Goal: Find specific page/section: Find specific page/section

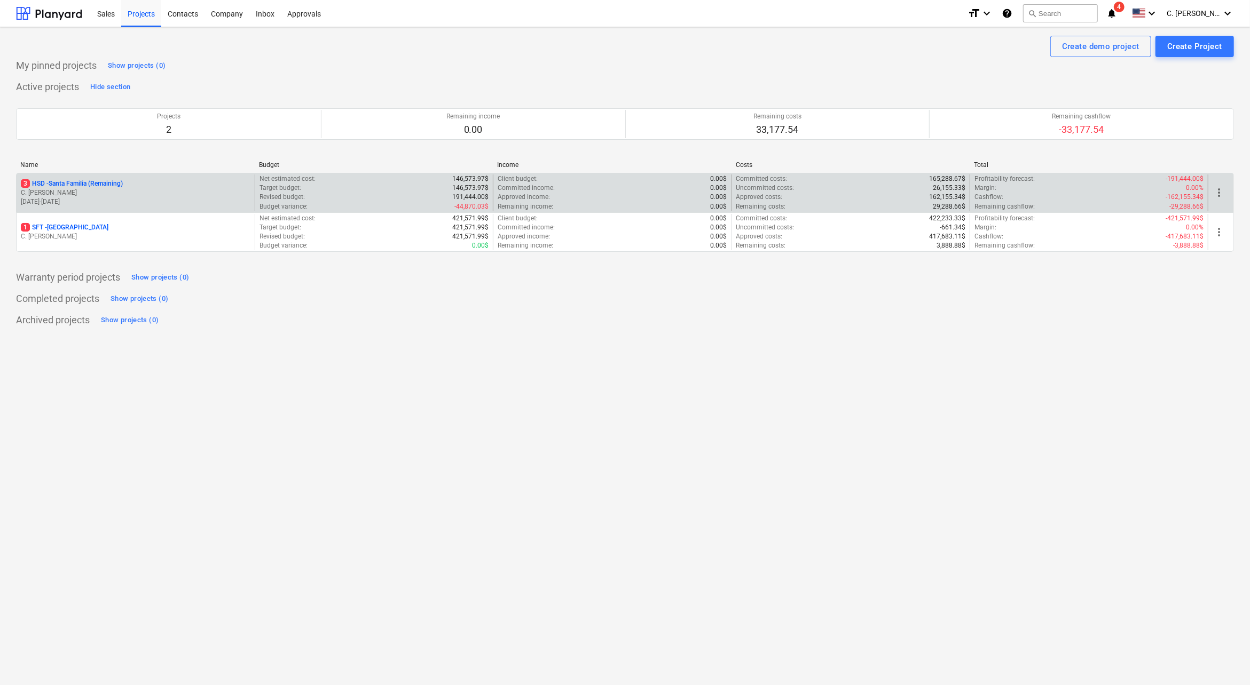
click at [49, 179] on p "3 HSD - [GEOGRAPHIC_DATA] (Remaining)" at bounding box center [72, 183] width 102 height 9
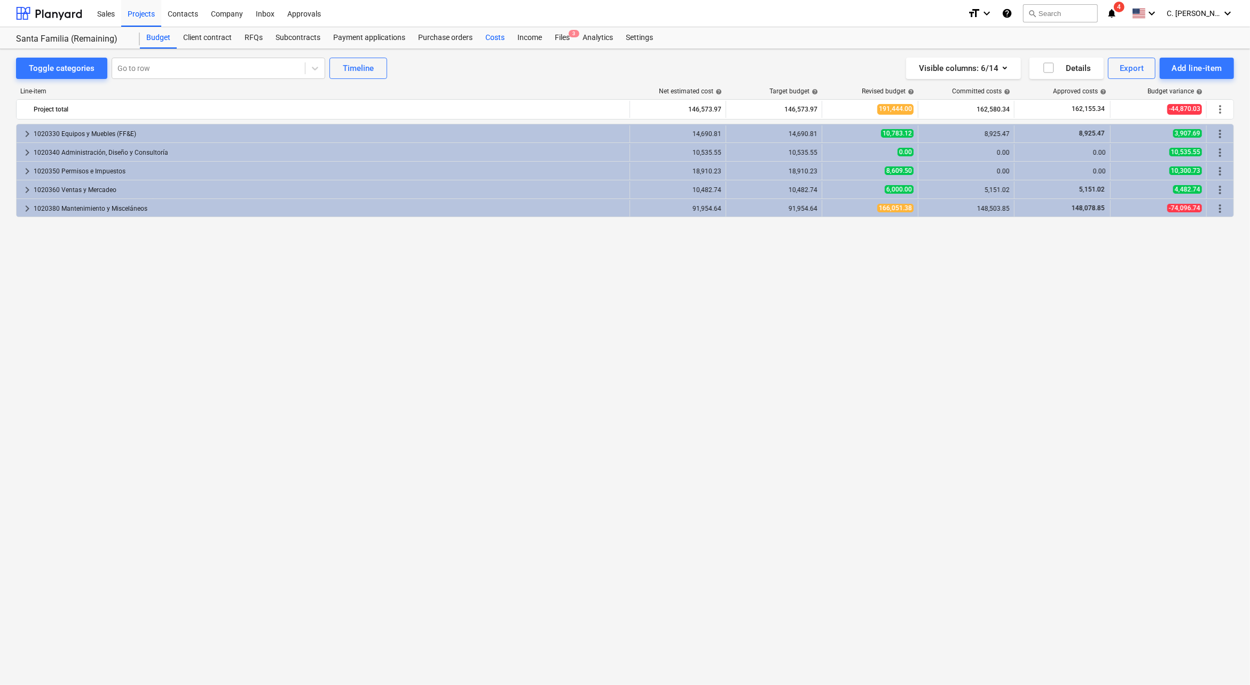
click at [501, 31] on div "Costs" at bounding box center [495, 37] width 32 height 21
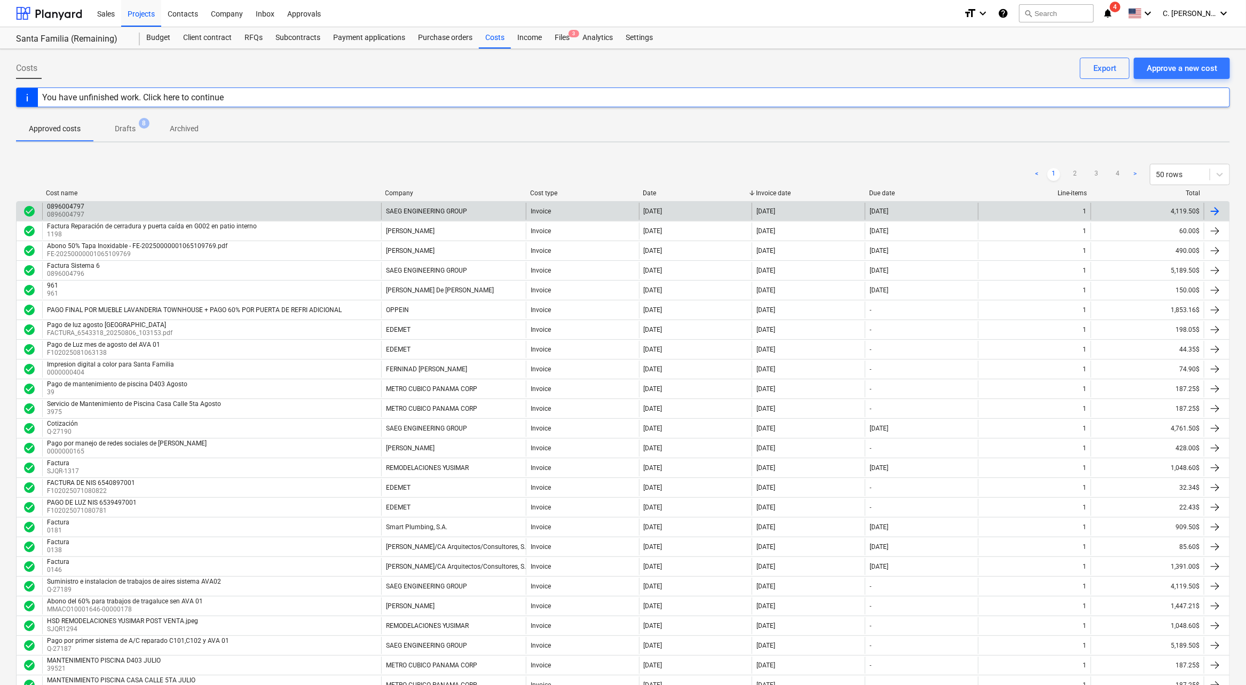
click at [88, 210] on div "0896004797 0896004797" at bounding box center [211, 211] width 339 height 17
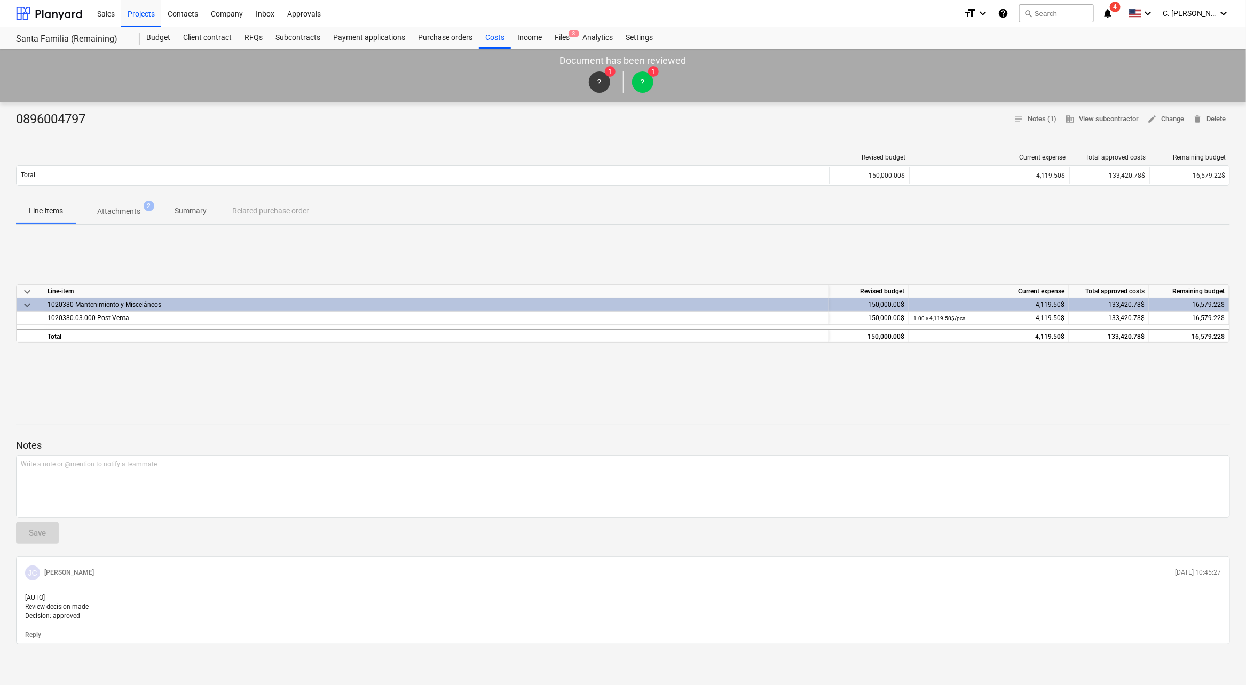
click at [125, 208] on p "Attachments" at bounding box center [118, 211] width 43 height 11
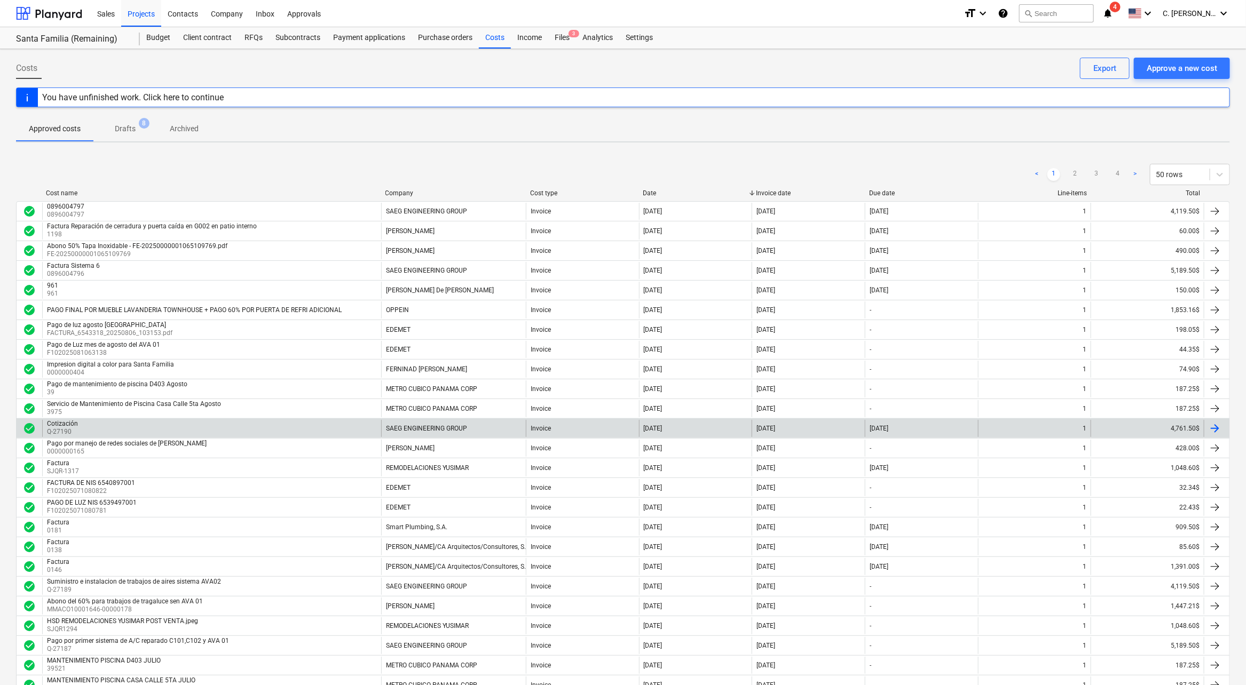
click at [98, 422] on div "Cotización Q-27190" at bounding box center [211, 428] width 339 height 17
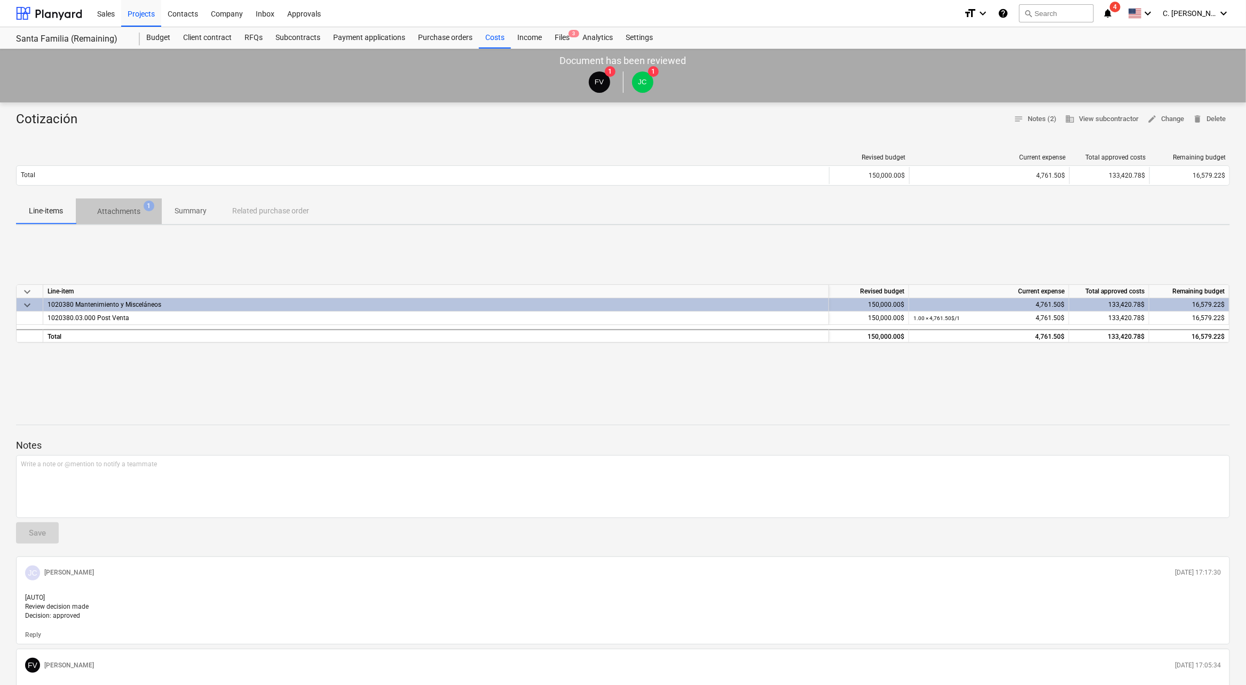
click at [139, 214] on p "Attachments" at bounding box center [118, 211] width 43 height 11
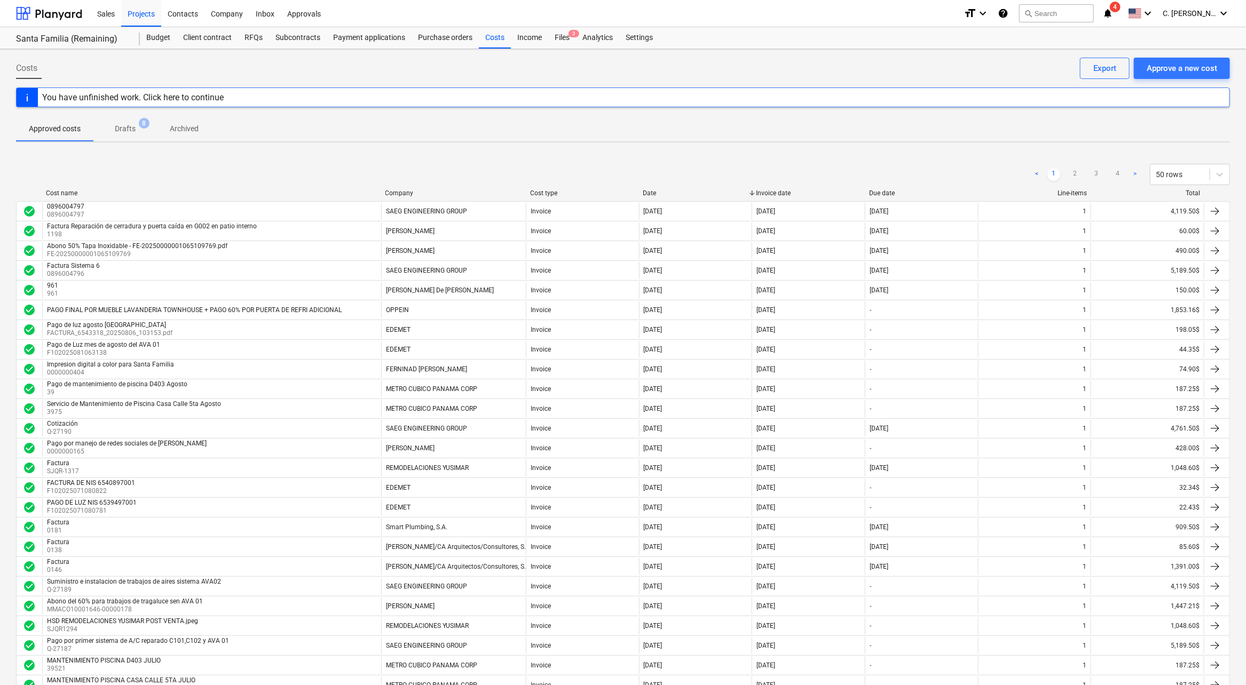
click at [413, 194] on div "Company" at bounding box center [453, 192] width 136 height 7
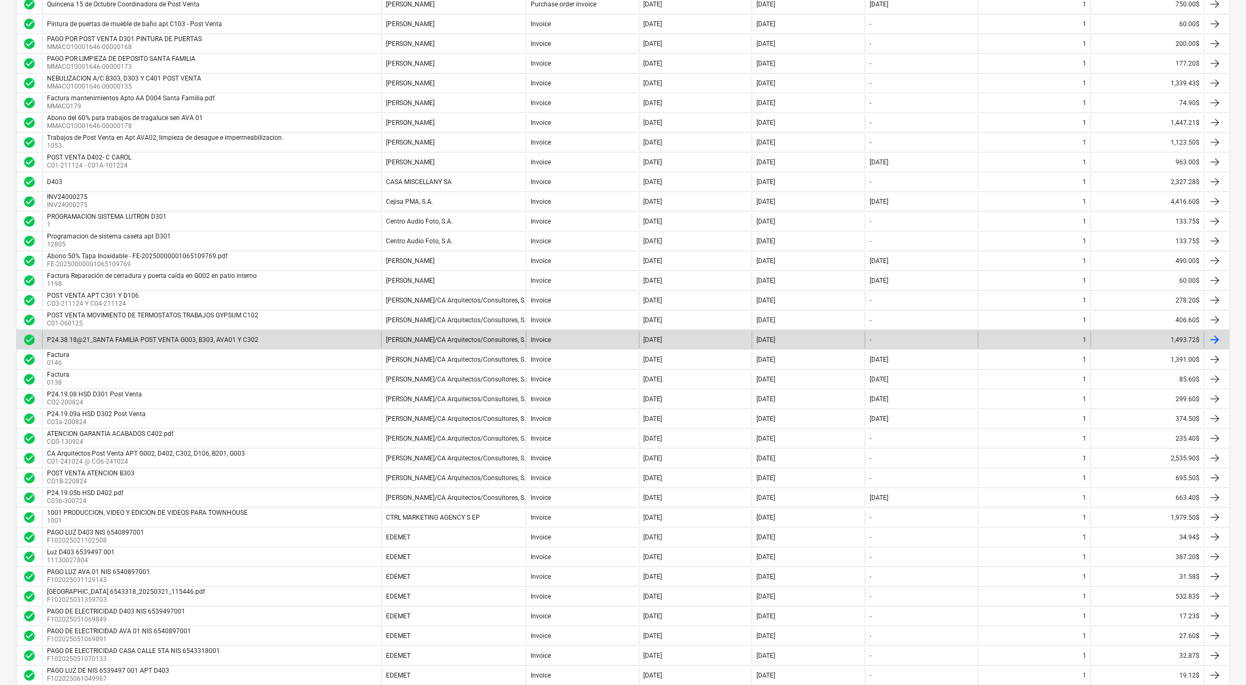
scroll to position [556, 0]
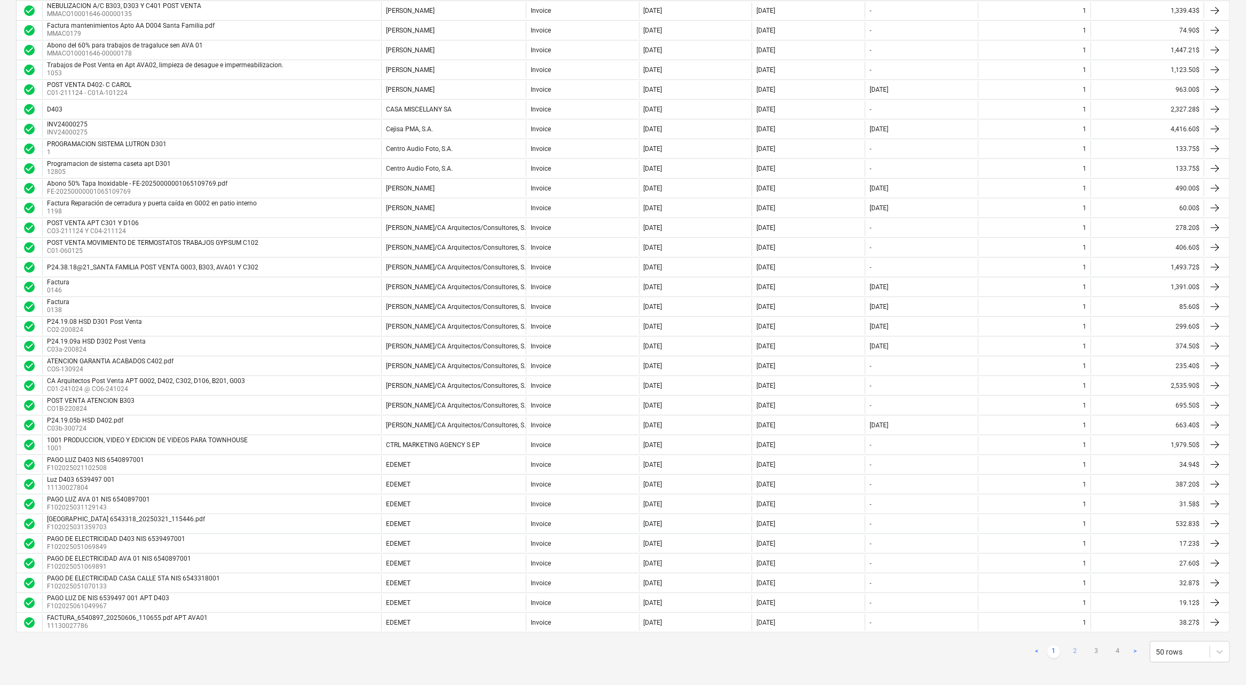
click at [1076, 648] on link "2" at bounding box center [1075, 652] width 13 height 13
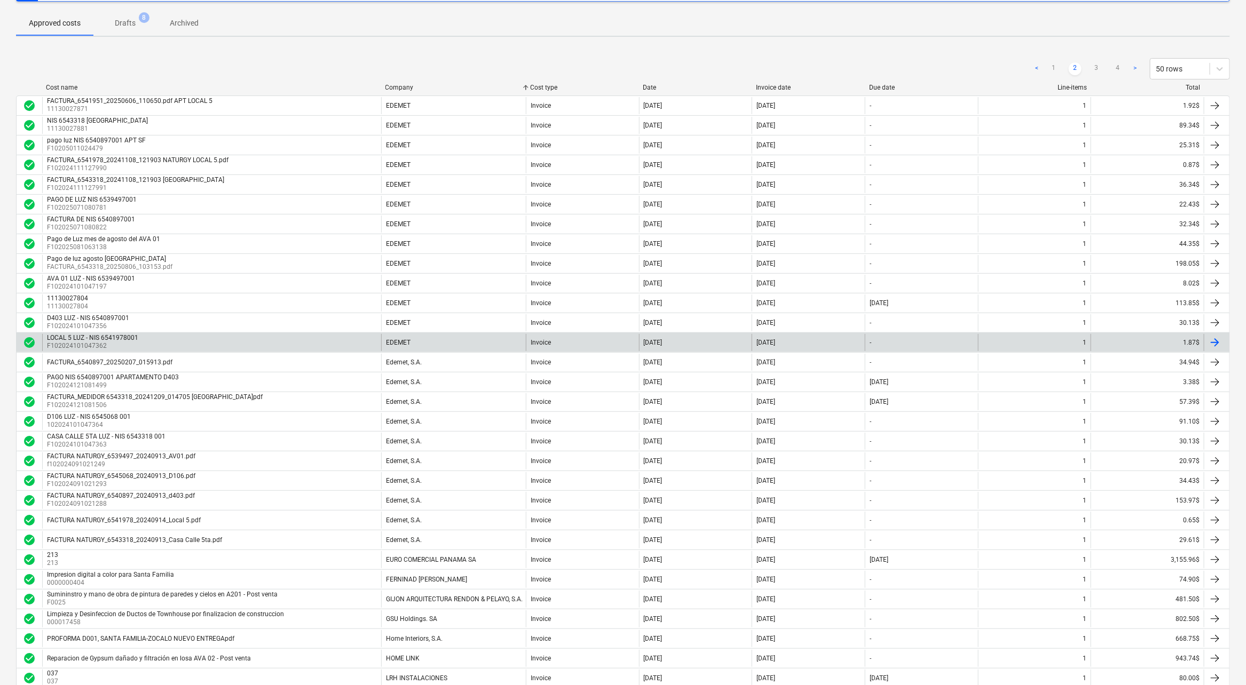
scroll to position [0, 0]
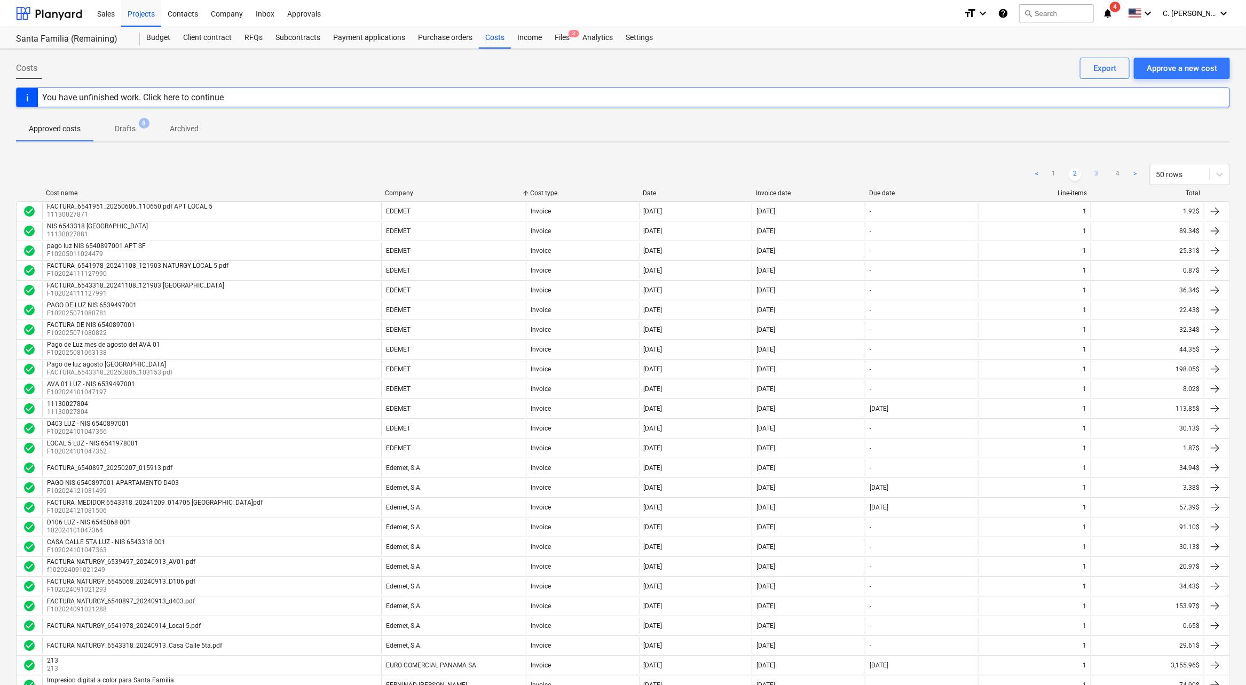
click at [1094, 171] on link "3" at bounding box center [1096, 174] width 13 height 13
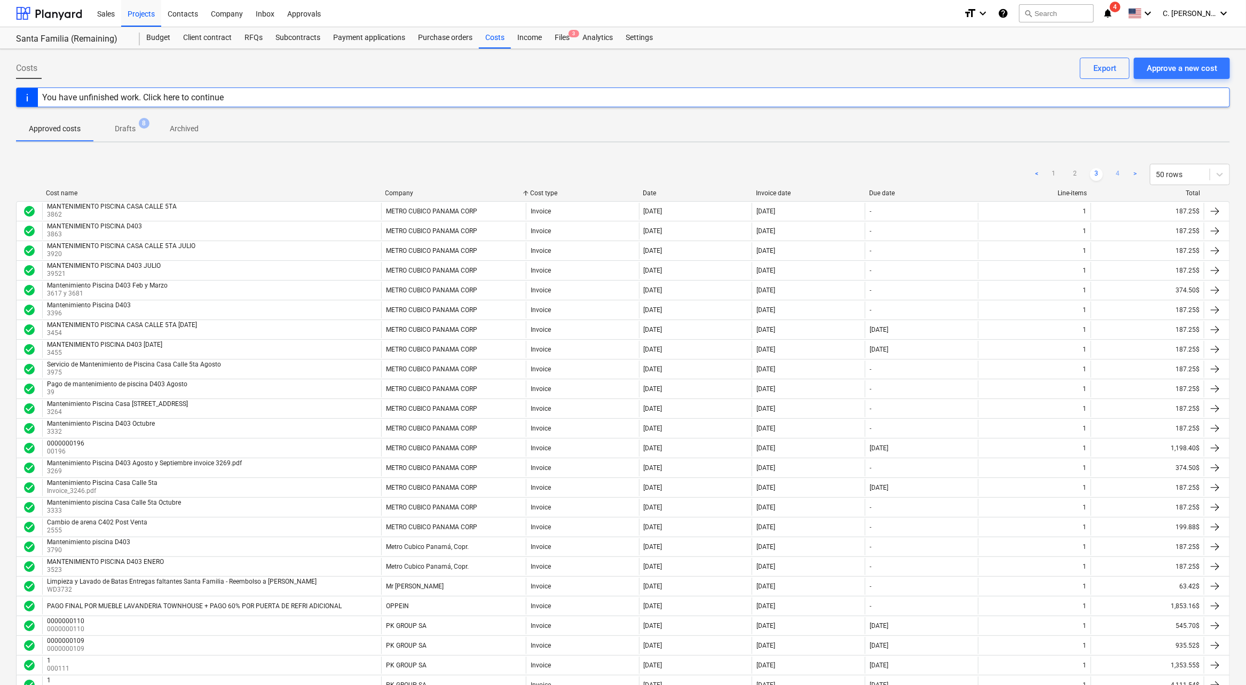
click at [1120, 171] on link "4" at bounding box center [1117, 174] width 13 height 13
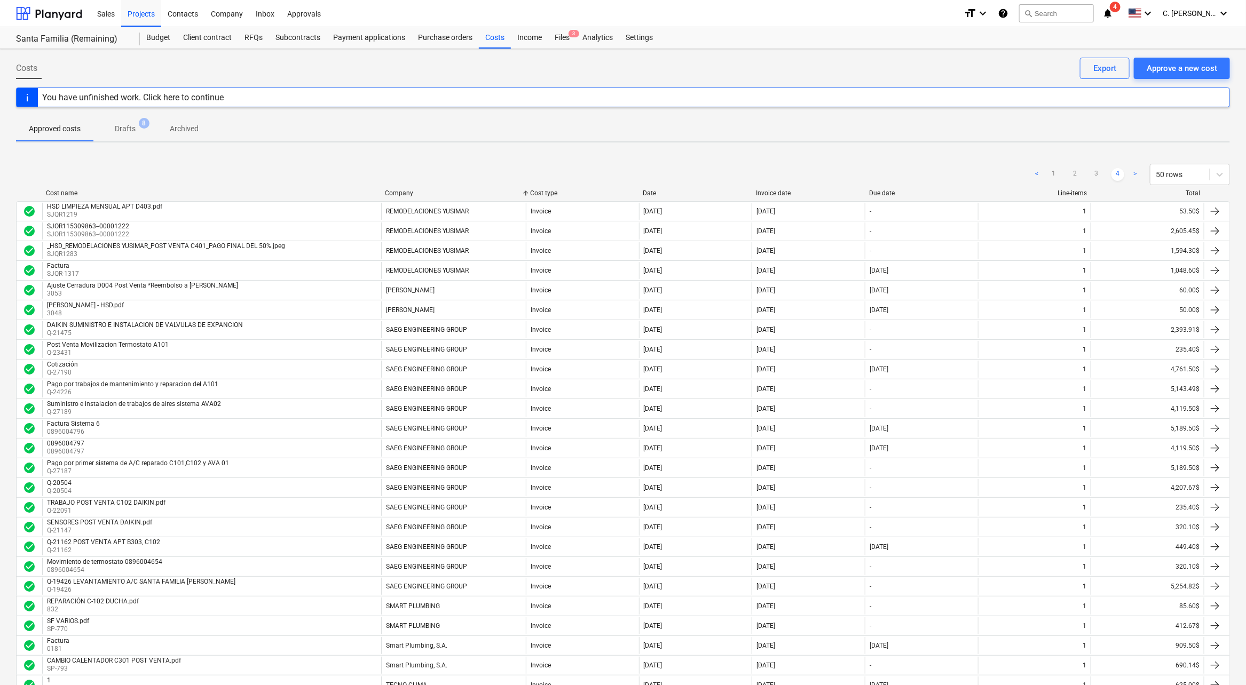
click at [658, 192] on div "Date" at bounding box center [695, 192] width 105 height 7
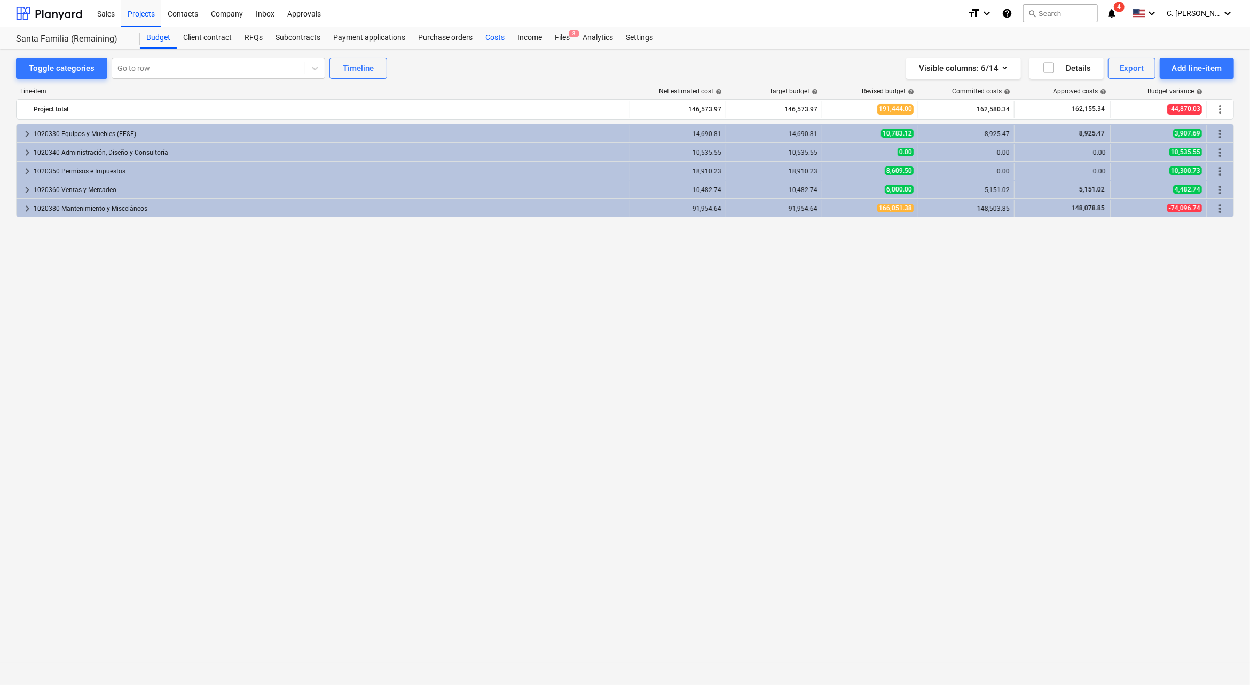
click at [483, 38] on div "Costs" at bounding box center [495, 37] width 32 height 21
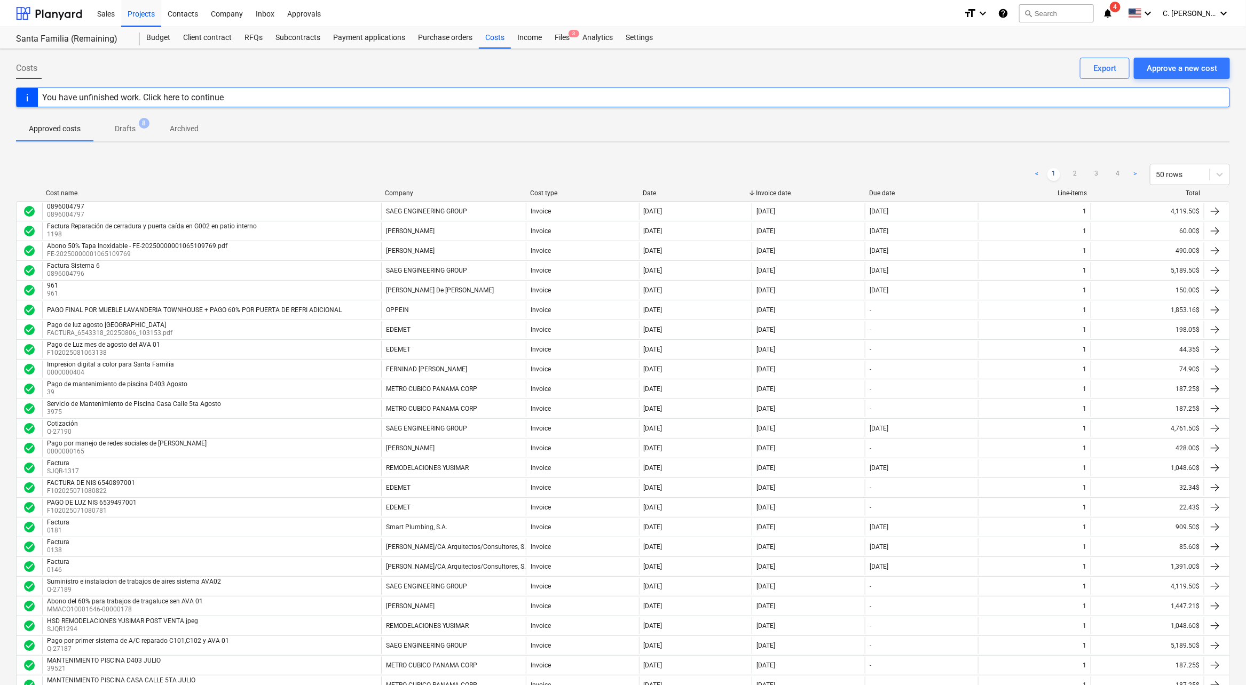
click at [378, 188] on div "< 1 2 3 4 > 50 rows" at bounding box center [623, 175] width 1214 height 30
click at [401, 189] on div "Company" at bounding box center [453, 192] width 136 height 7
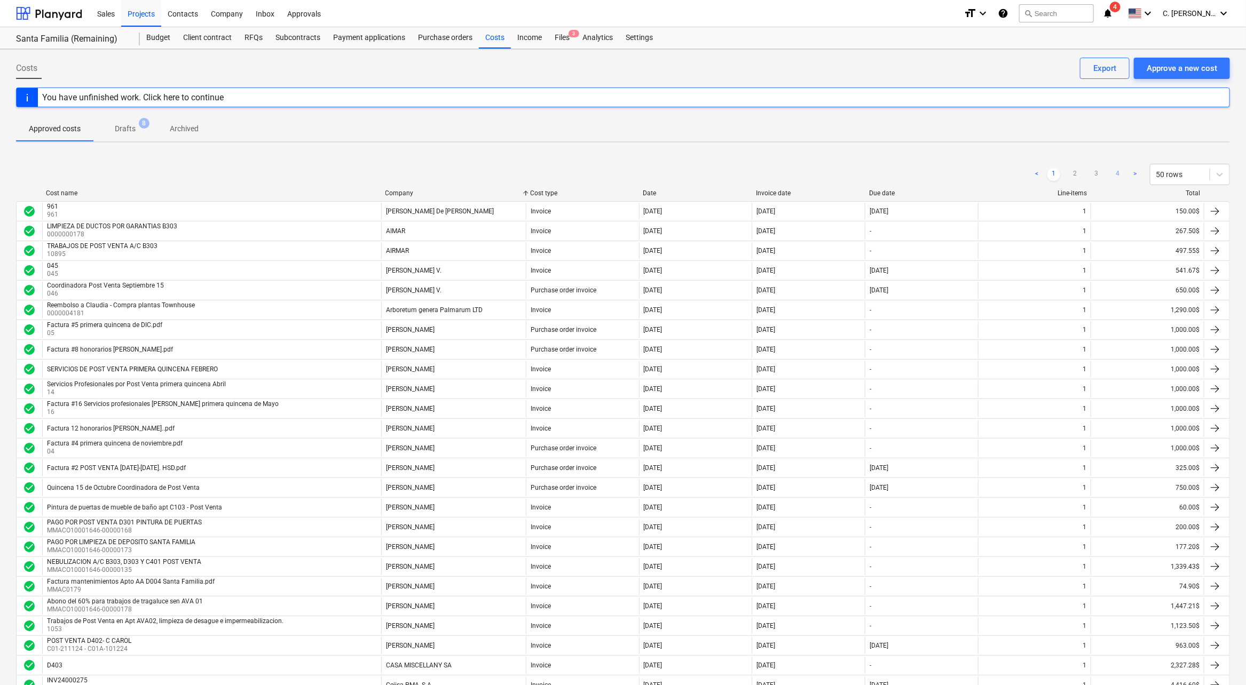
click at [1117, 172] on link "4" at bounding box center [1117, 174] width 13 height 13
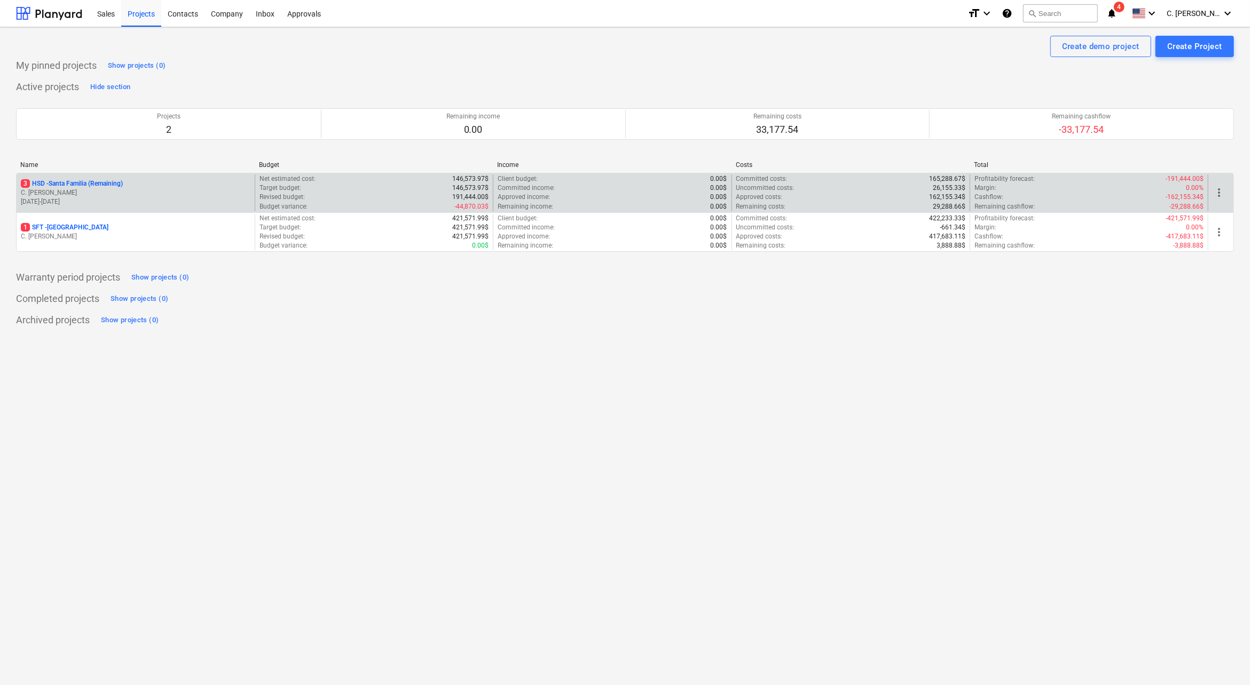
click at [107, 191] on p "C. [PERSON_NAME]" at bounding box center [136, 192] width 230 height 9
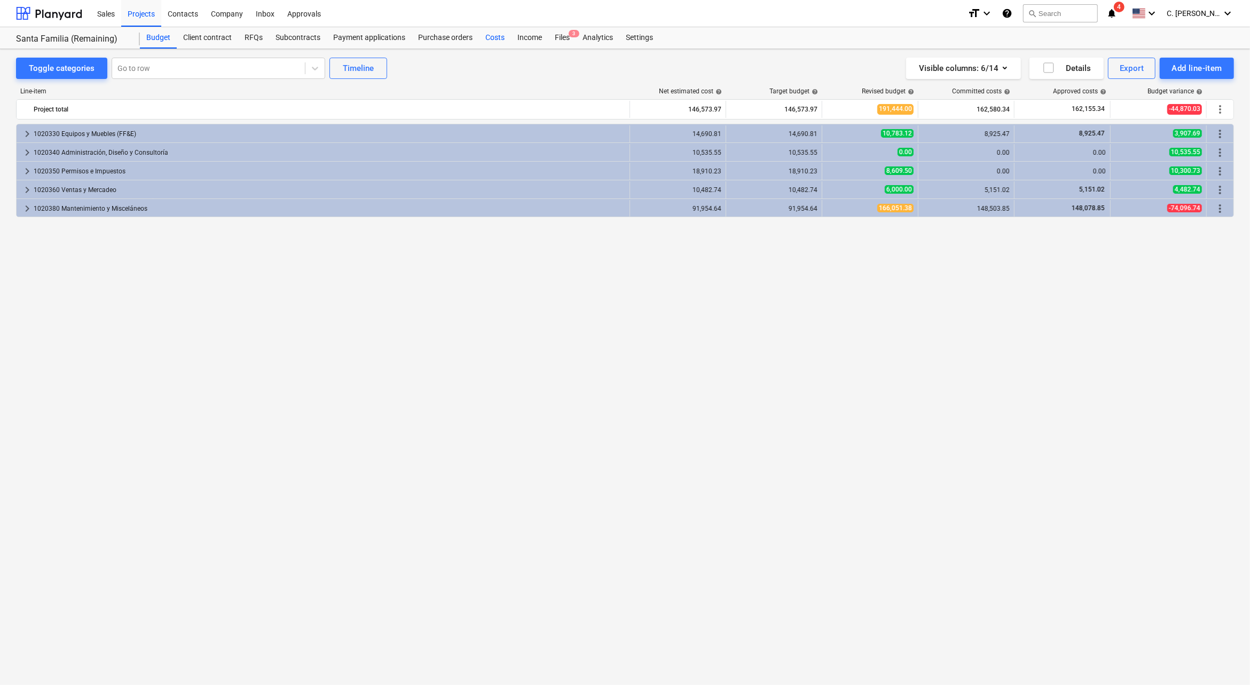
click at [492, 40] on div "Costs" at bounding box center [495, 37] width 32 height 21
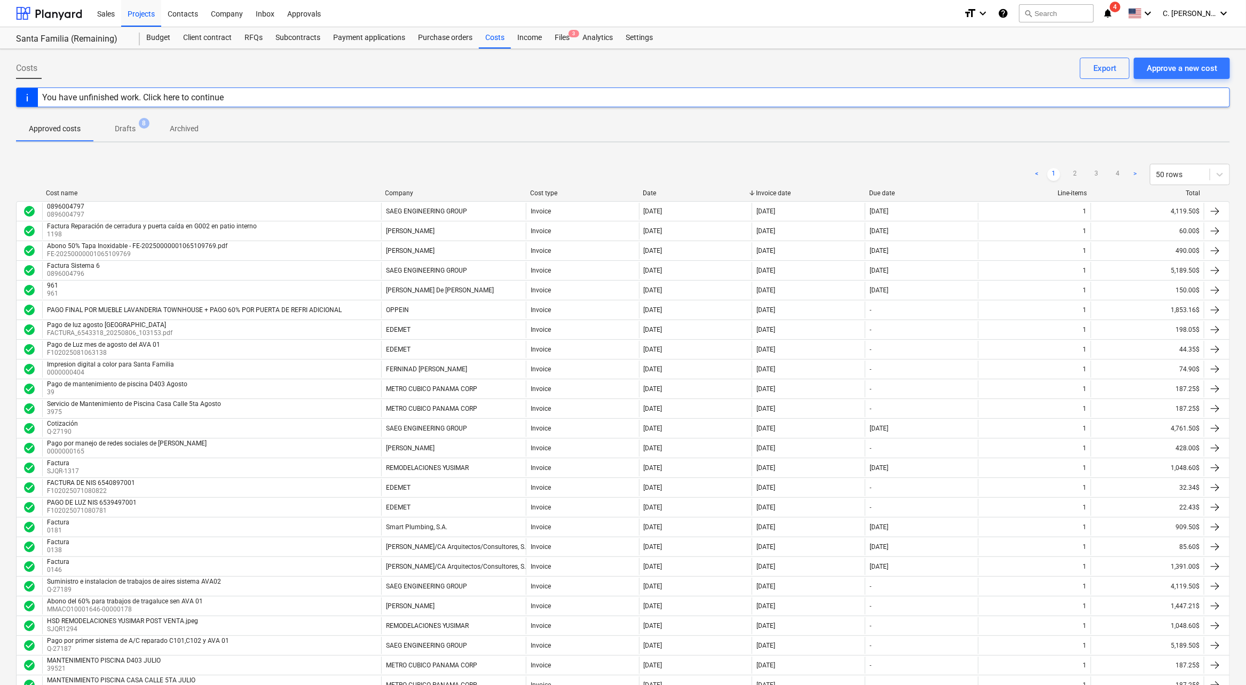
click at [391, 189] on div "Company" at bounding box center [453, 192] width 136 height 7
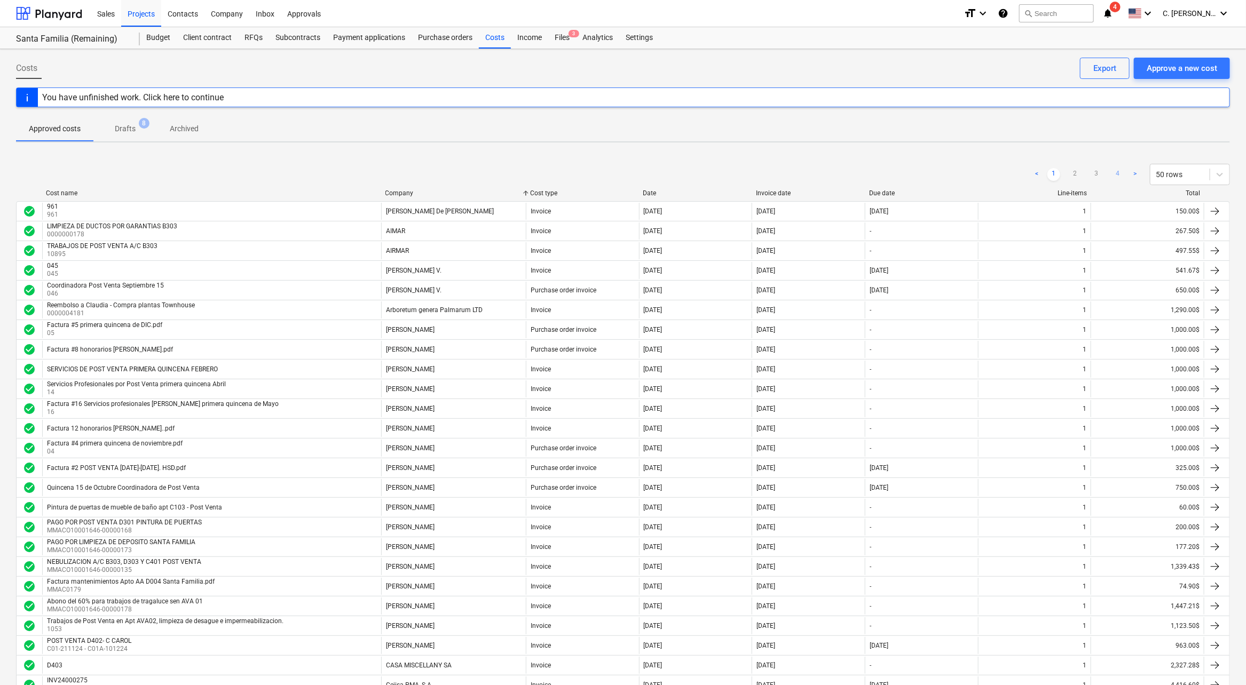
click at [1118, 173] on link "4" at bounding box center [1117, 174] width 13 height 13
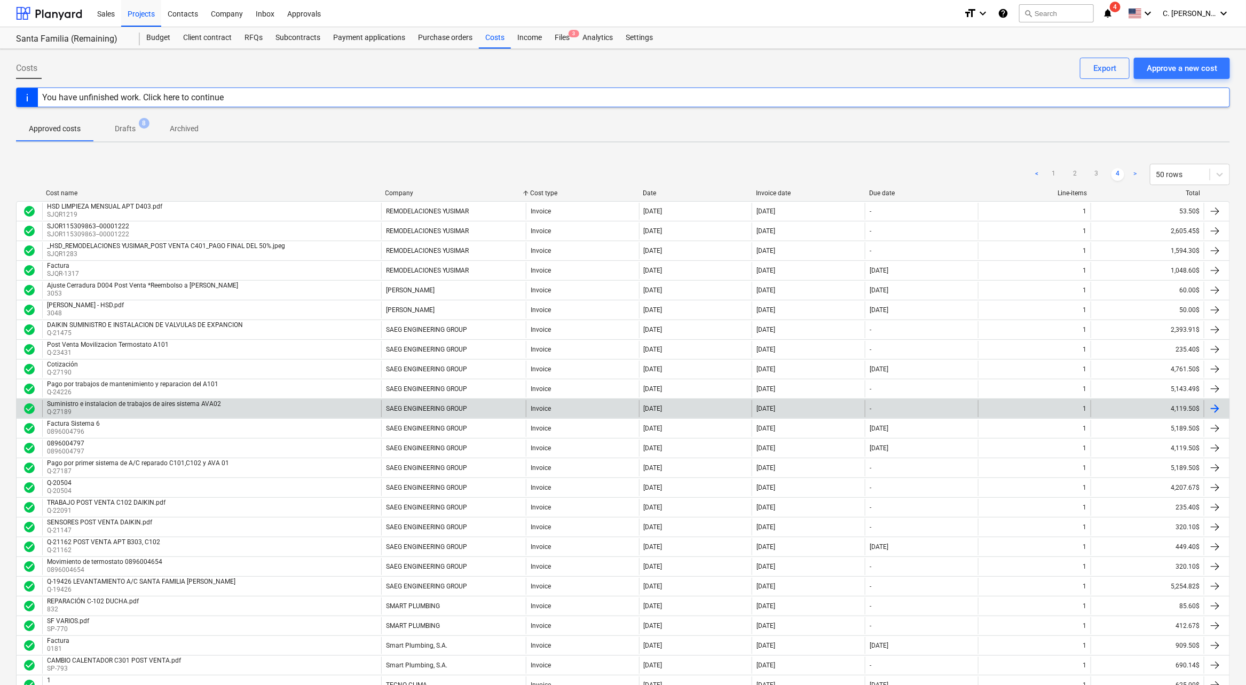
click at [262, 403] on div "Suministro e instalacion de trabajos de aires sistema AVA02 Q-27189" at bounding box center [211, 408] width 339 height 17
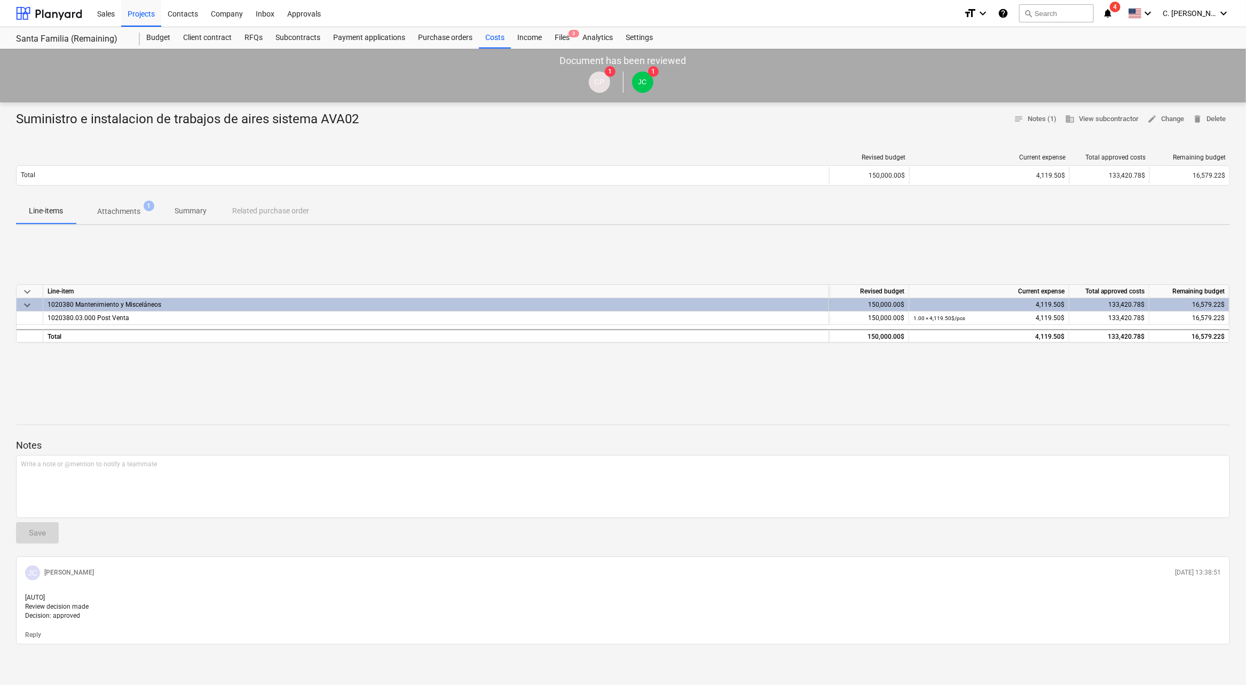
click at [127, 202] on span "Attachments 1" at bounding box center [119, 211] width 86 height 19
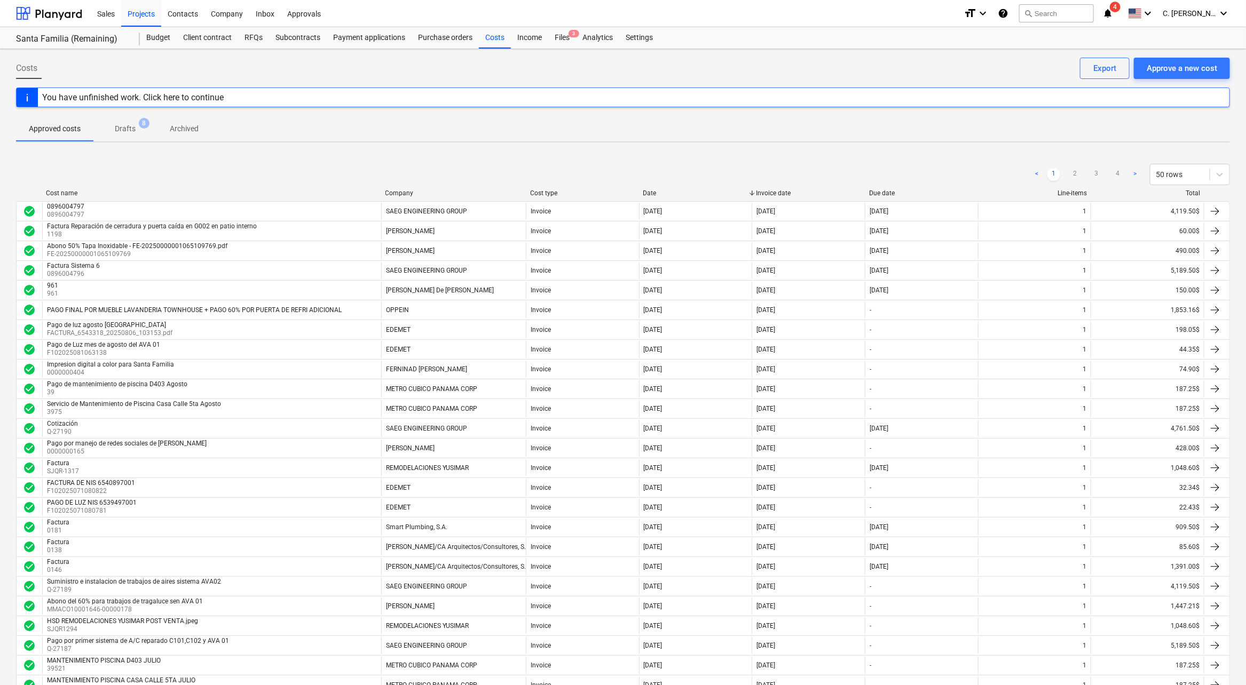
click at [401, 187] on div "< 1 2 3 4 > 50 rows" at bounding box center [623, 175] width 1214 height 30
click at [412, 194] on div "Company" at bounding box center [453, 192] width 136 height 7
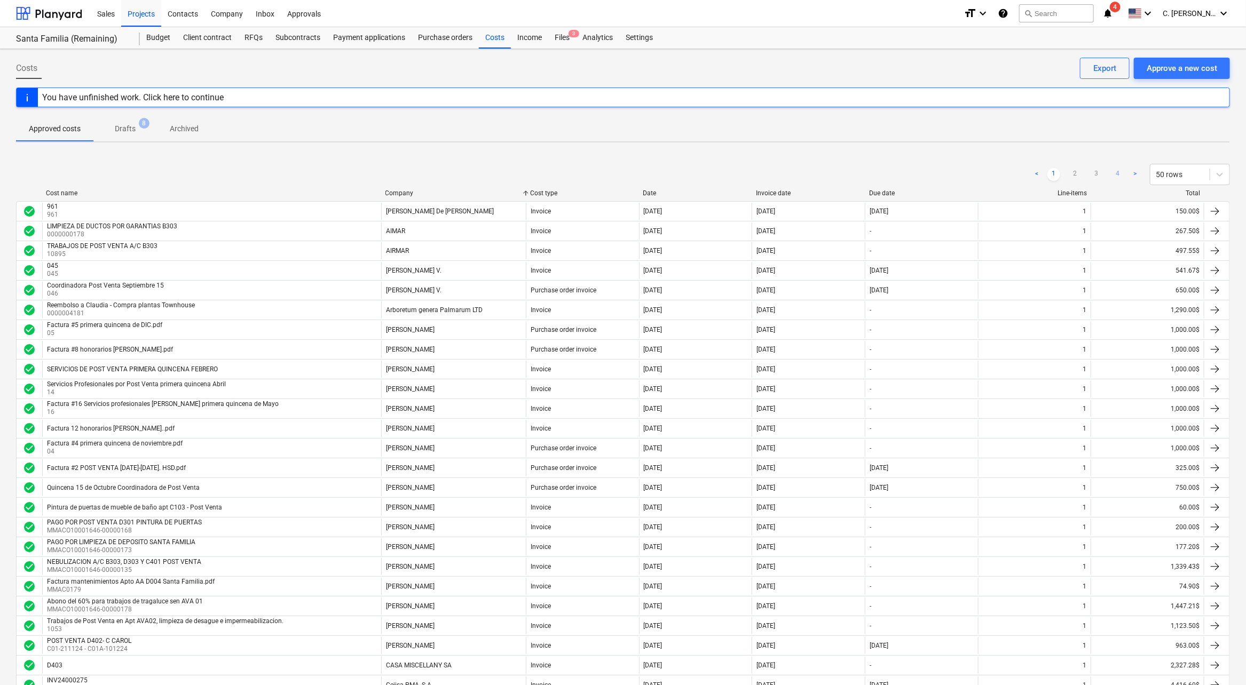
click at [1120, 171] on link "4" at bounding box center [1117, 174] width 13 height 13
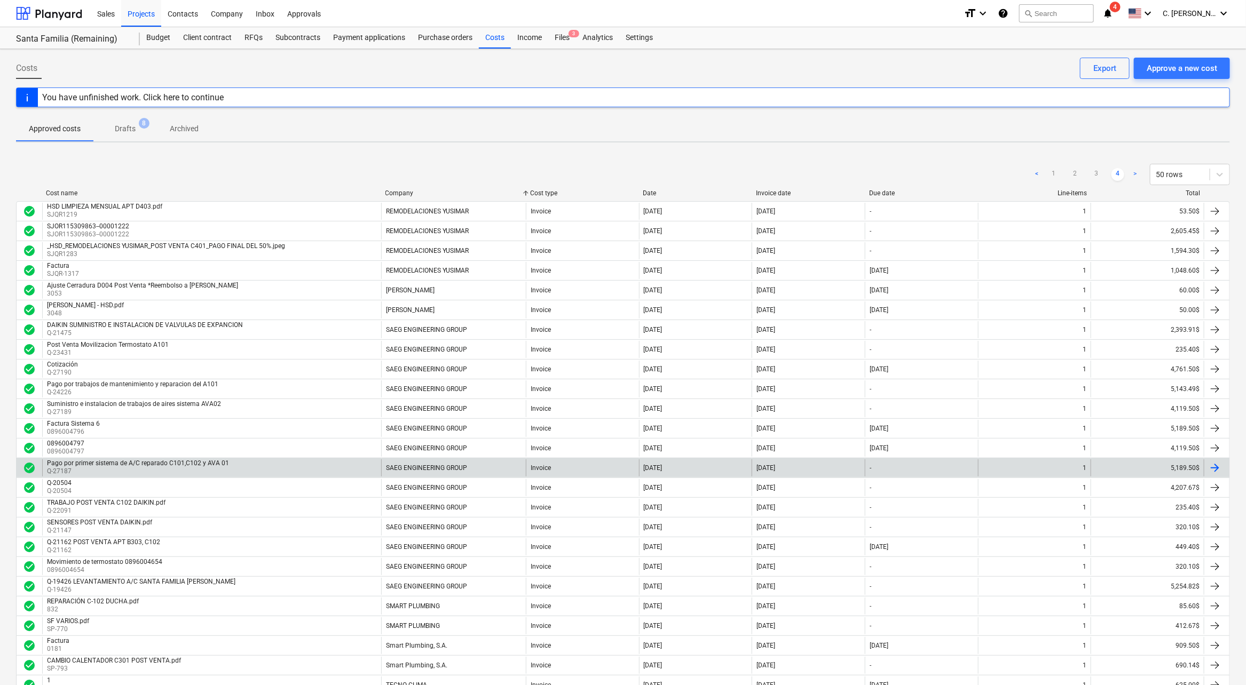
drag, startPoint x: 93, startPoint y: 482, endPoint x: 673, endPoint y: 468, distance: 579.9
click at [662, 468] on div "[DATE]" at bounding box center [653, 467] width 19 height 7
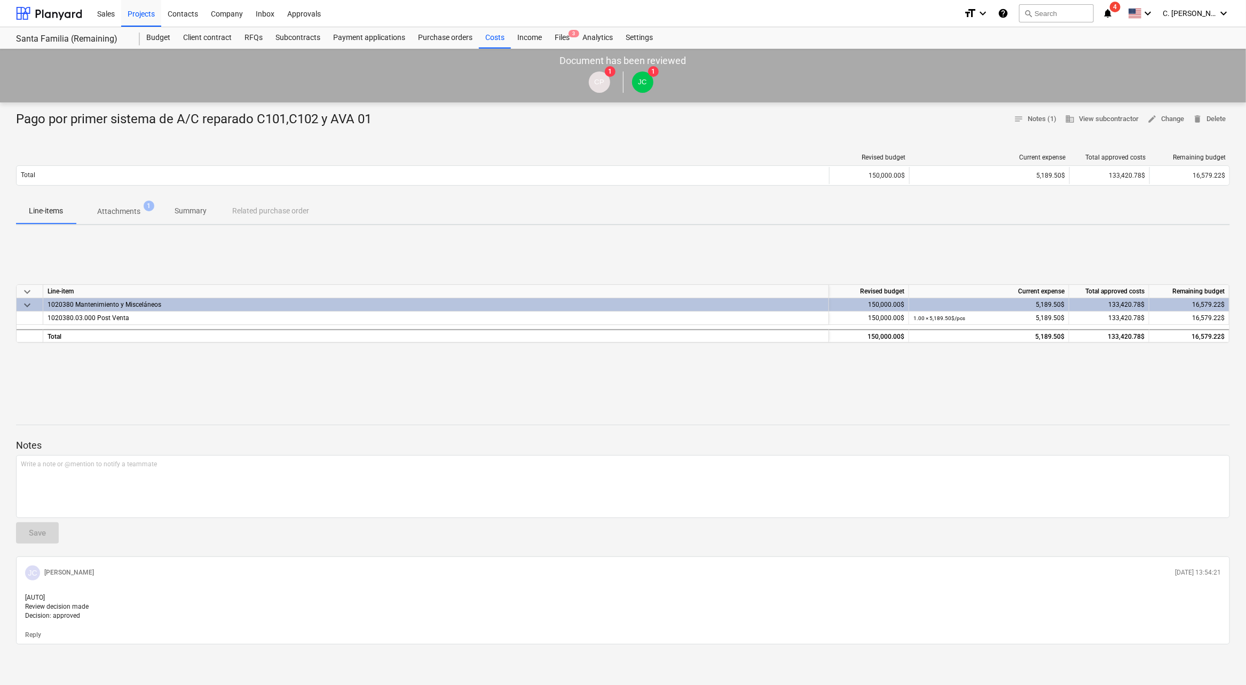
click at [116, 211] on p "Attachments" at bounding box center [118, 211] width 43 height 11
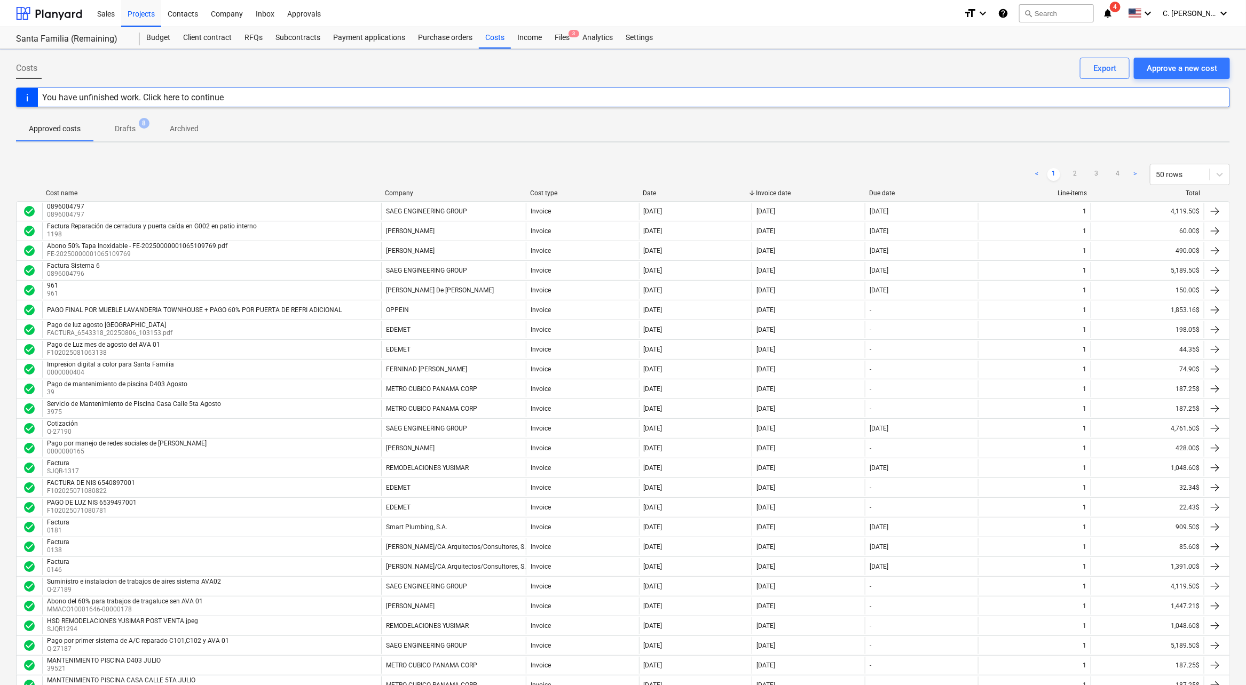
click at [406, 187] on div "< 1 2 3 4 > 50 rows" at bounding box center [623, 175] width 1214 height 30
click at [406, 189] on div "Company" at bounding box center [453, 192] width 136 height 7
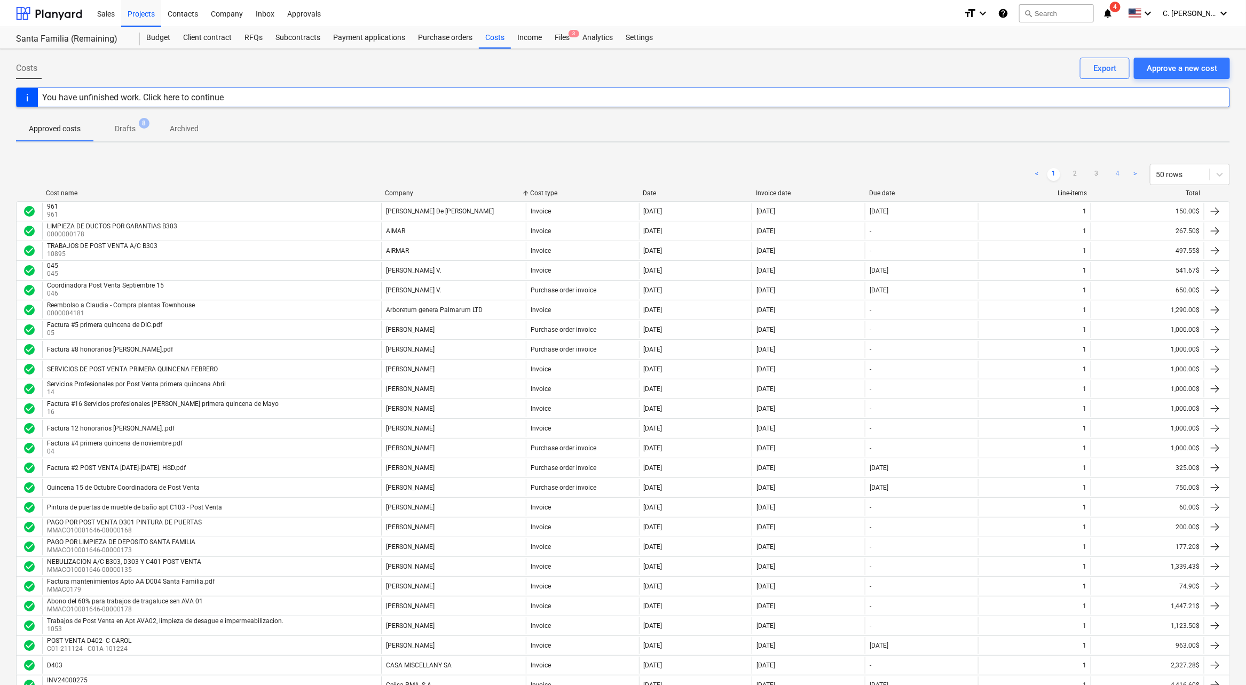
click at [1120, 171] on link "4" at bounding box center [1117, 174] width 13 height 13
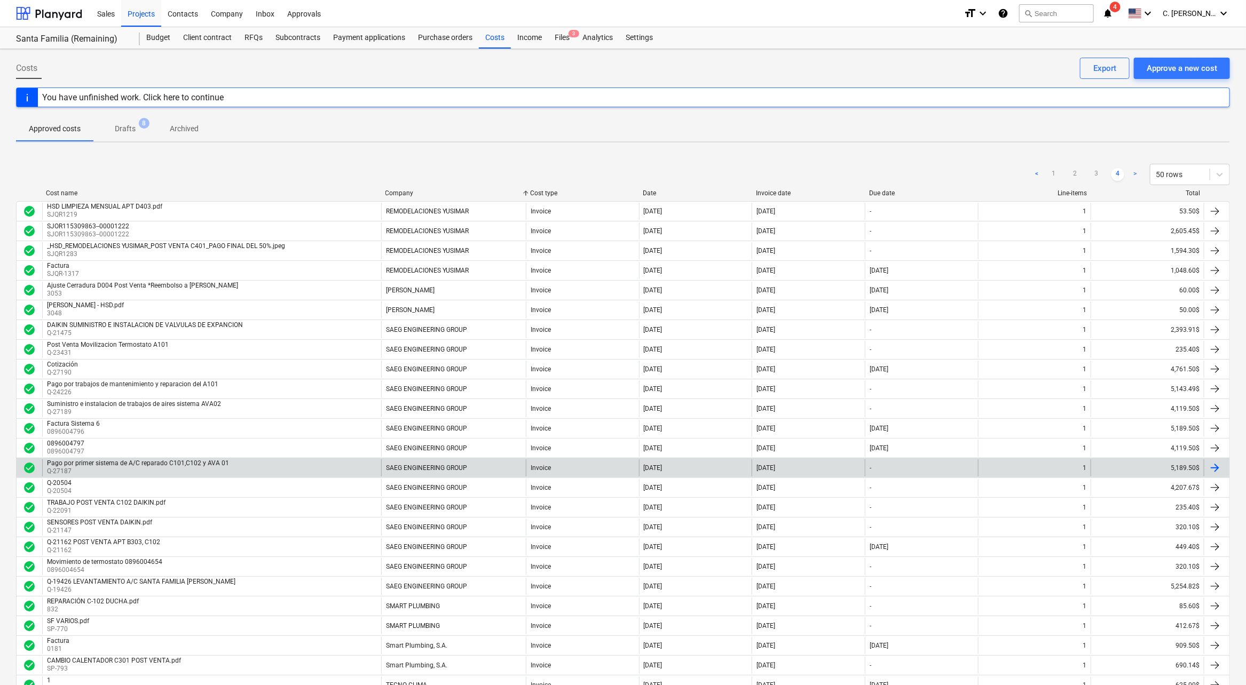
drag, startPoint x: 207, startPoint y: 461, endPoint x: 486, endPoint y: 467, distance: 279.2
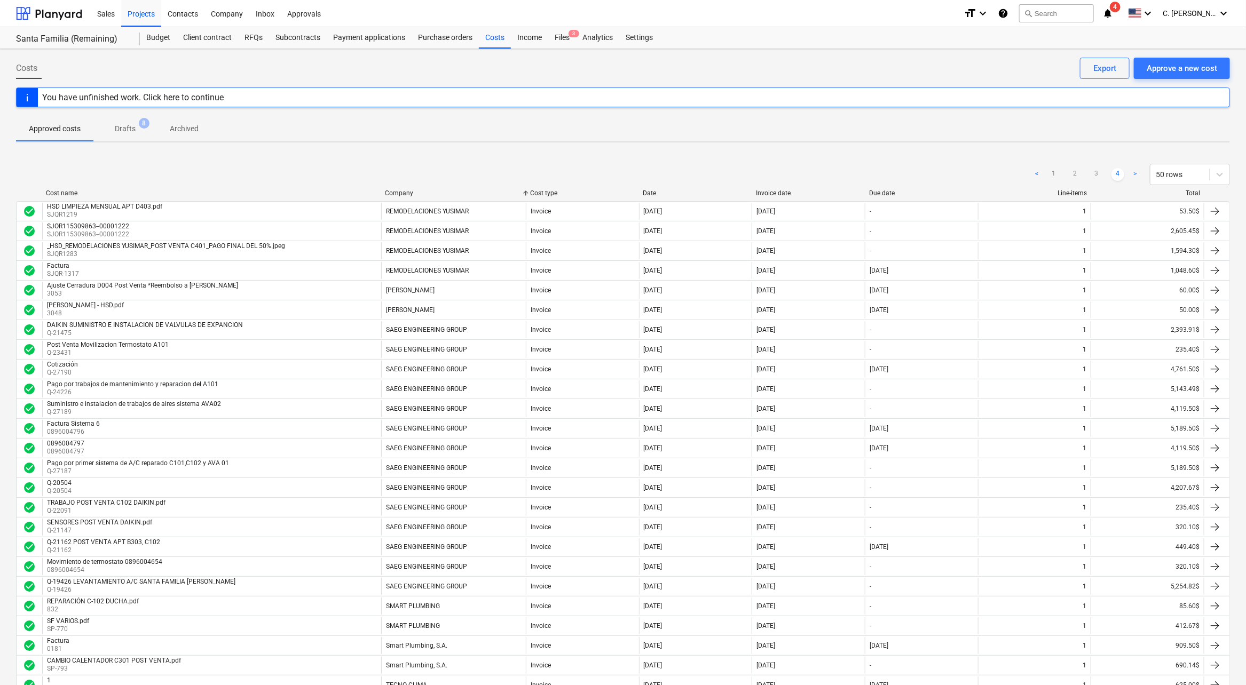
drag, startPoint x: 486, startPoint y: 467, endPoint x: 386, endPoint y: 464, distance: 99.8
click at [386, 464] on div "SAEG ENGINEERING GROUP" at bounding box center [426, 467] width 81 height 7
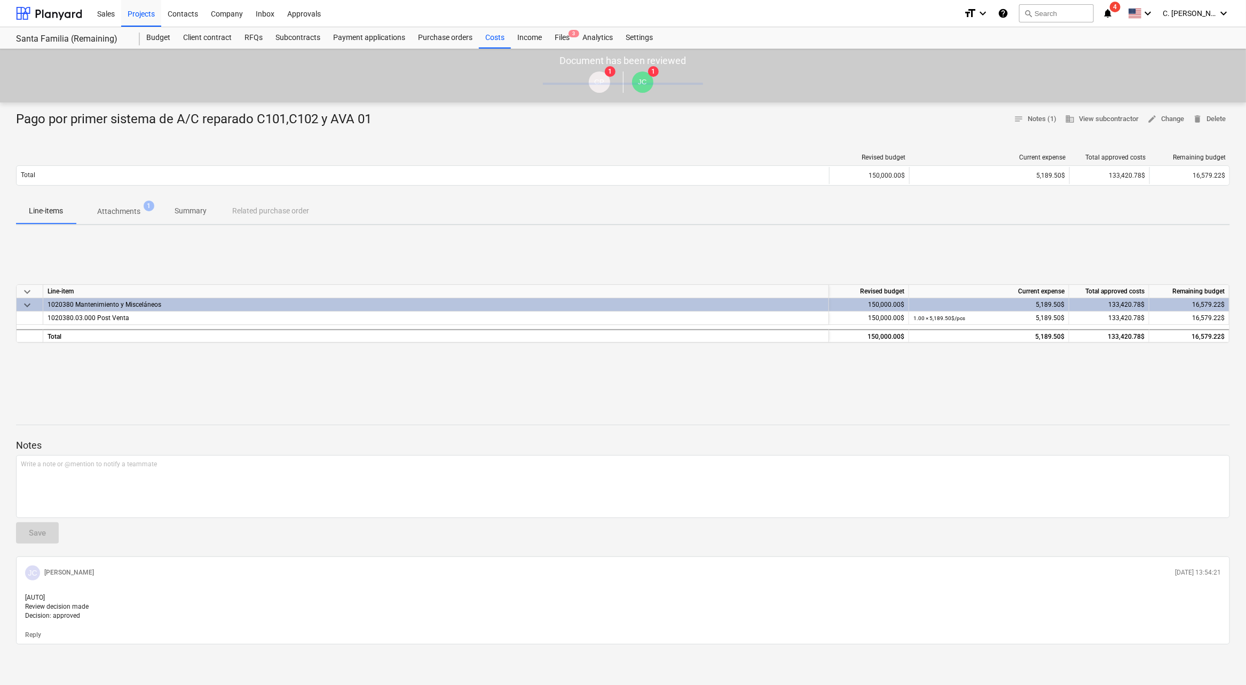
click at [127, 222] on button "Attachments 1" at bounding box center [119, 212] width 86 height 26
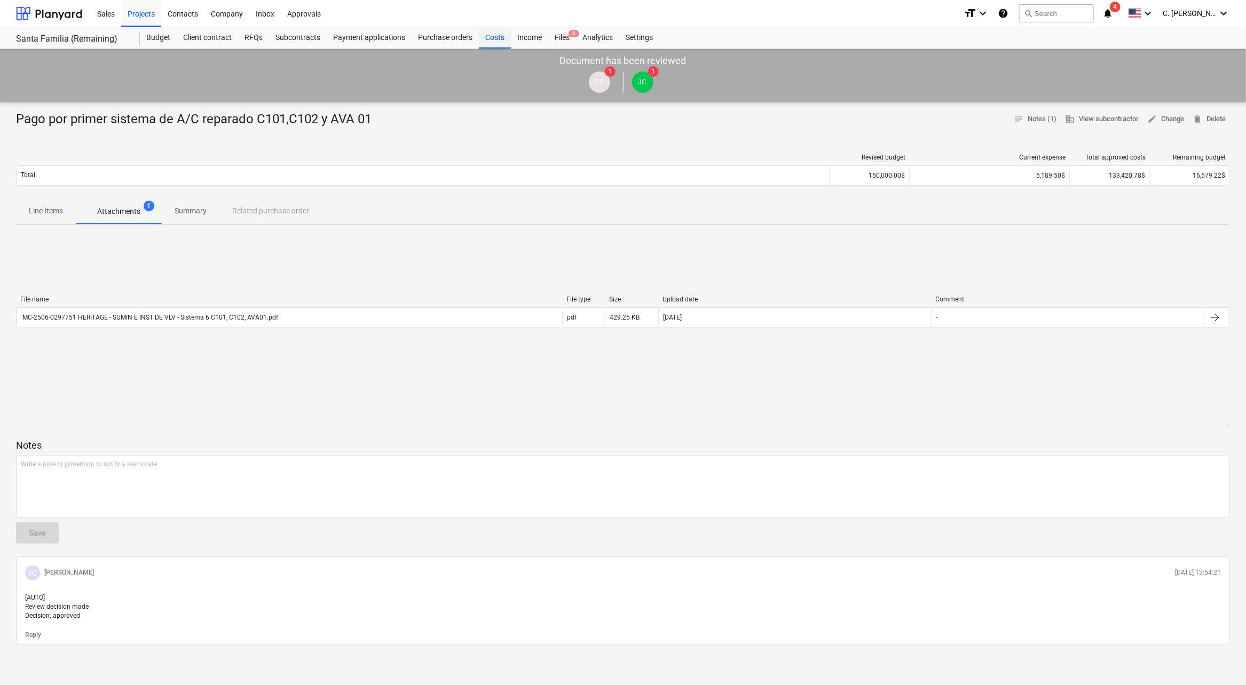
click at [492, 35] on div "Costs" at bounding box center [495, 37] width 32 height 21
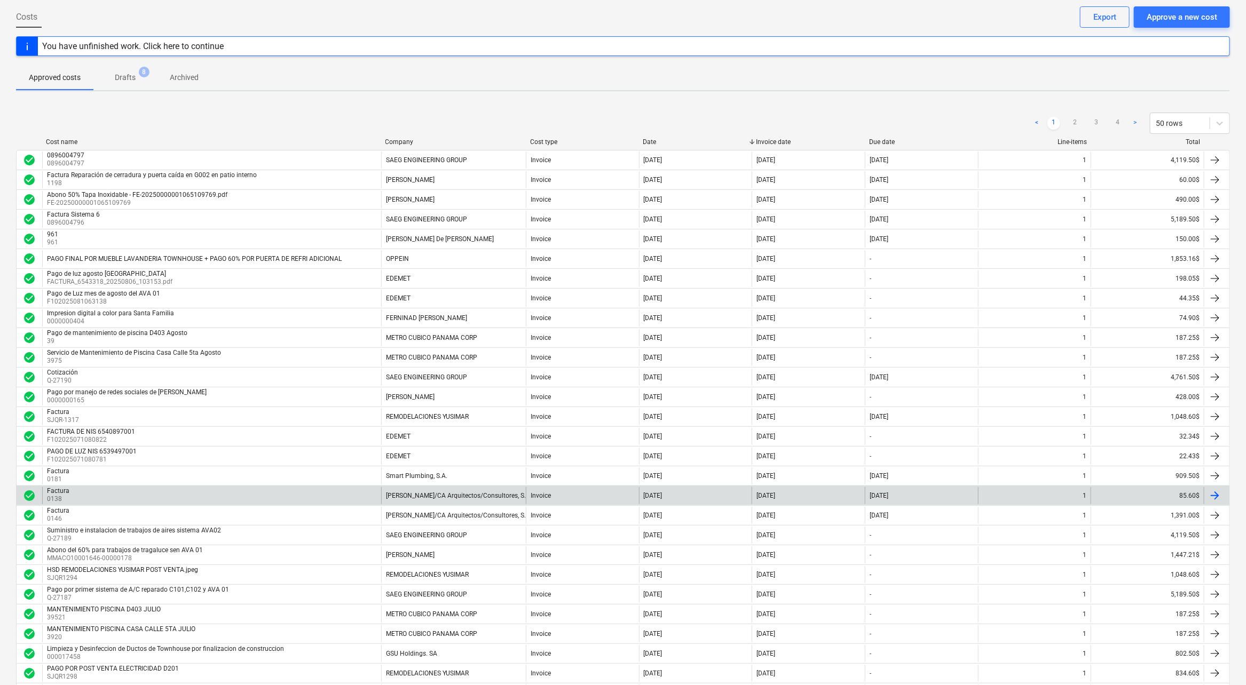
scroll to position [71, 0]
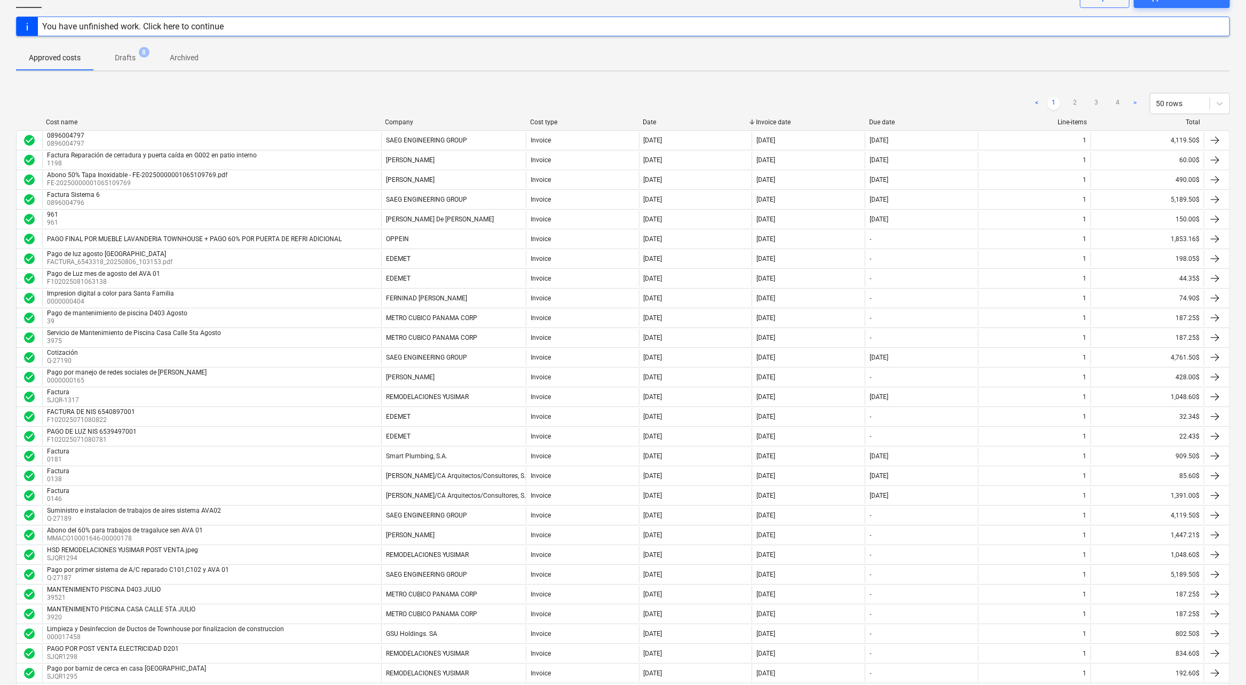
click at [402, 124] on div "Company" at bounding box center [453, 122] width 136 height 7
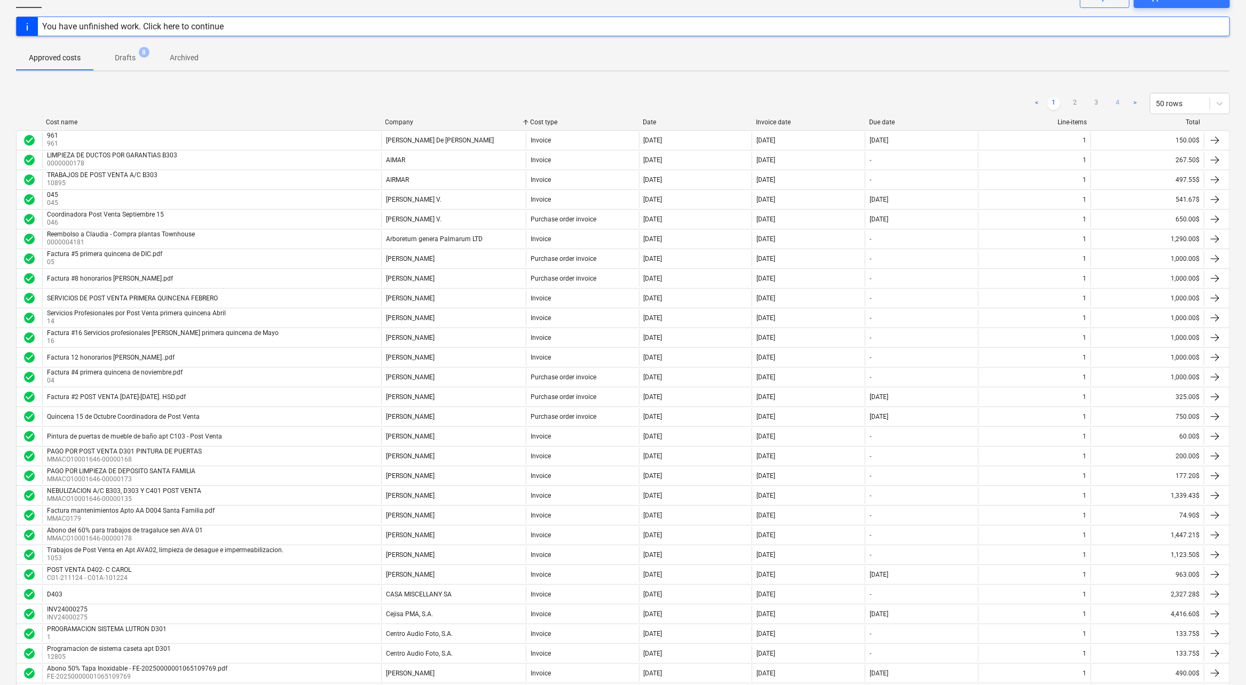
click at [1120, 104] on link "4" at bounding box center [1117, 103] width 13 height 13
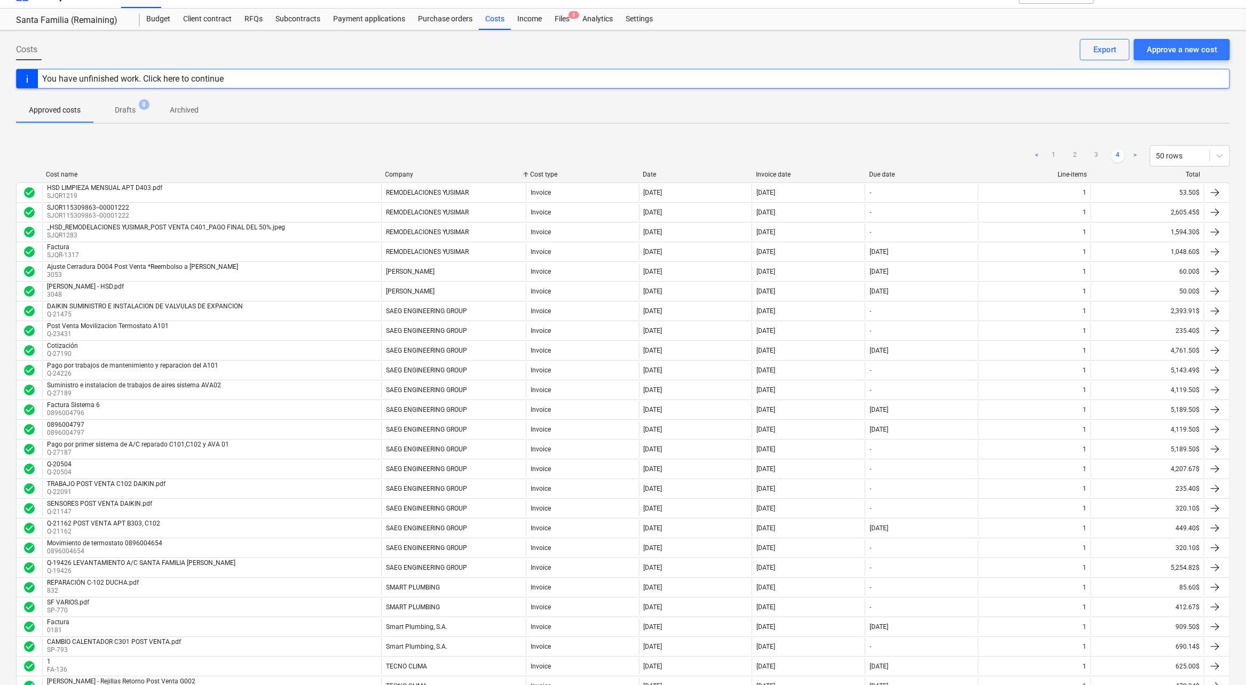
scroll to position [0, 0]
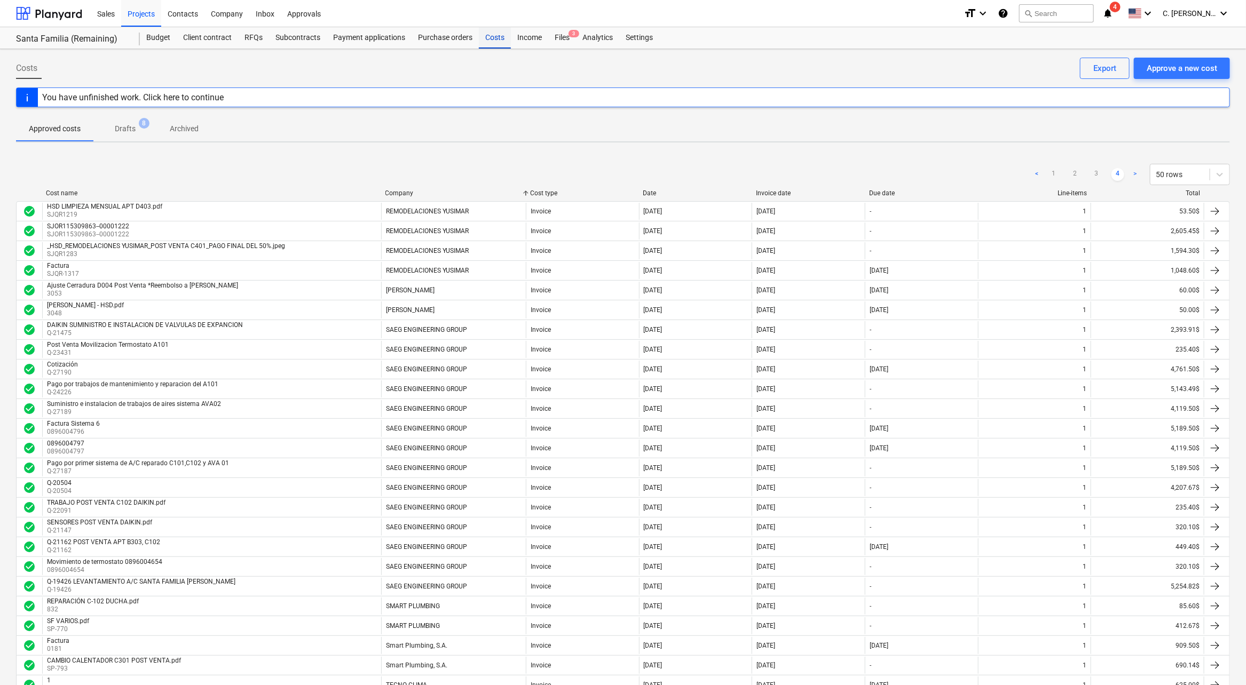
click at [494, 44] on div "Costs" at bounding box center [495, 37] width 32 height 21
click at [654, 189] on div "Date" at bounding box center [695, 192] width 105 height 7
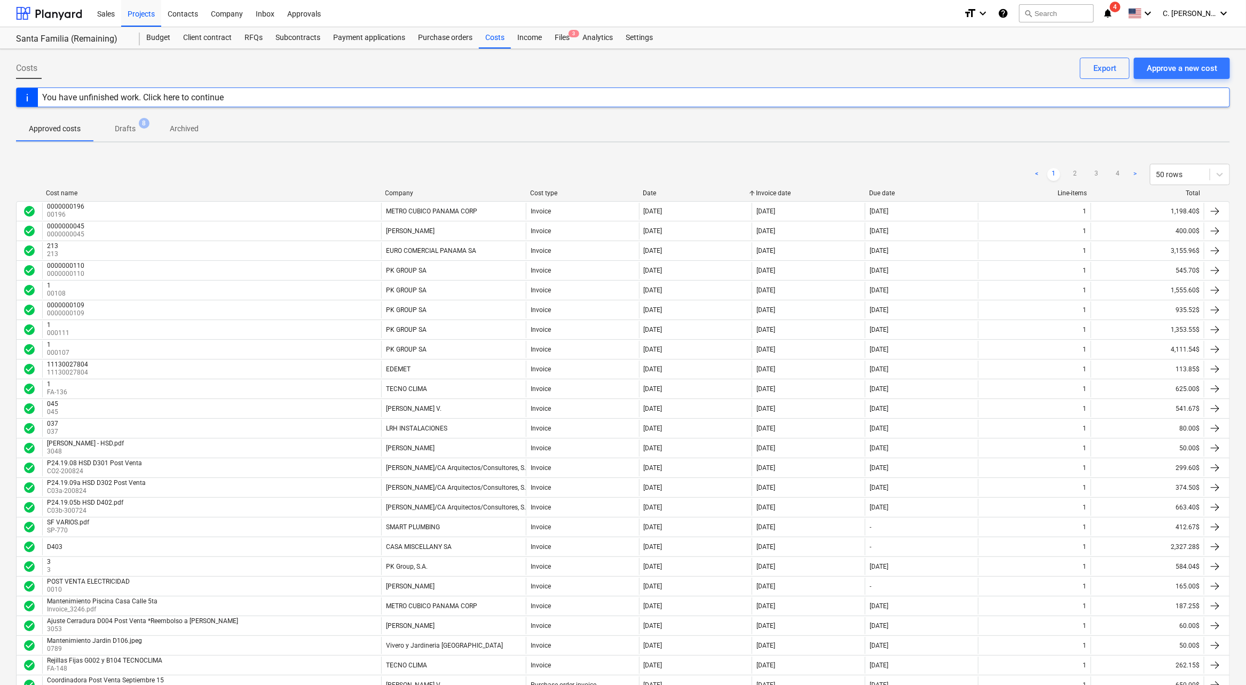
click at [651, 195] on div "Date" at bounding box center [695, 192] width 105 height 7
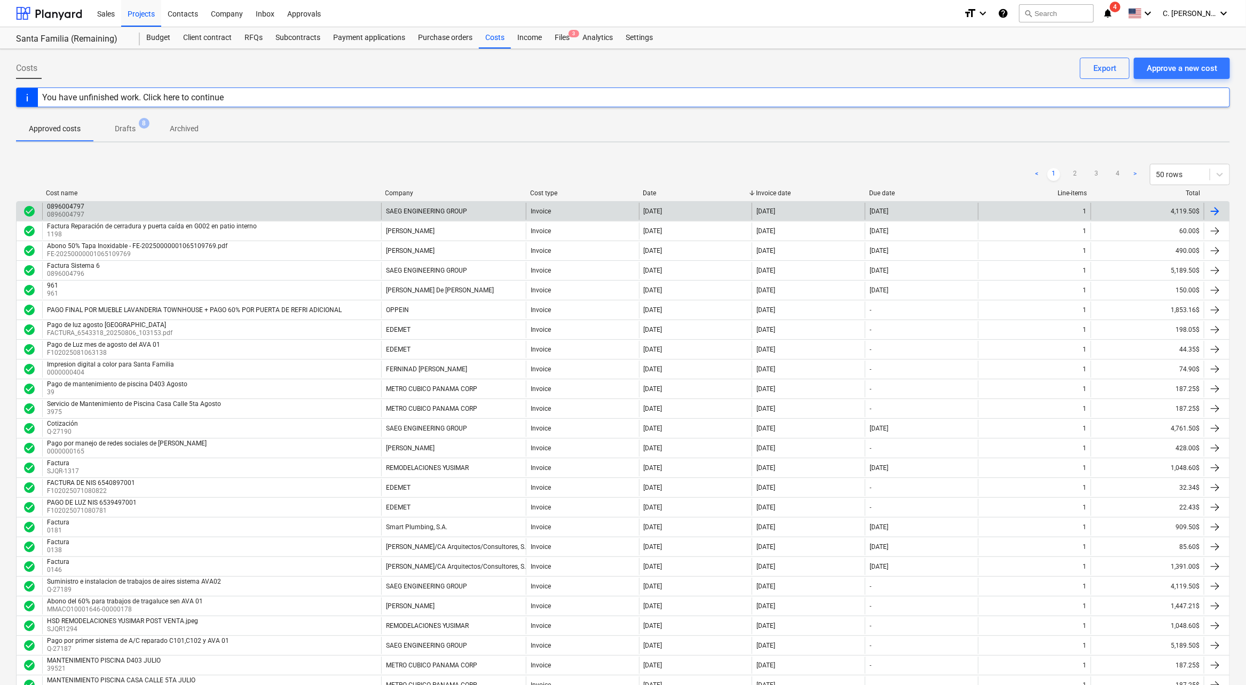
click at [146, 209] on div "0896004797 0896004797" at bounding box center [211, 211] width 339 height 17
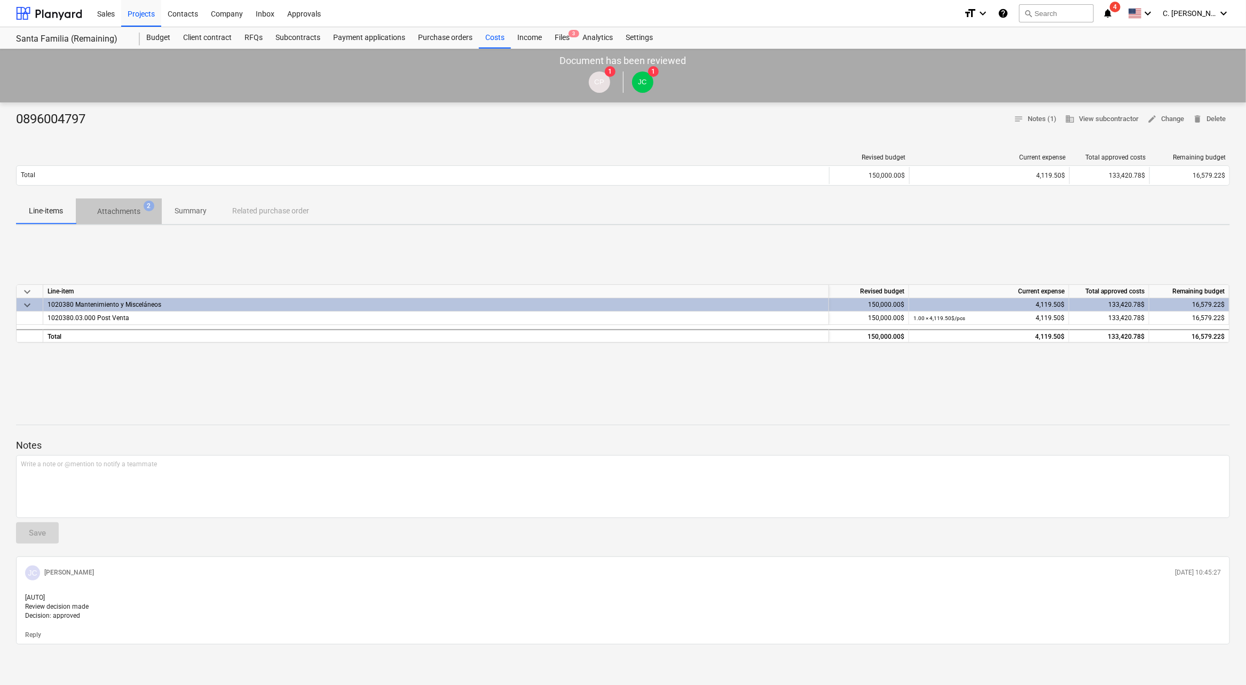
click at [114, 212] on p "Attachments" at bounding box center [118, 211] width 43 height 11
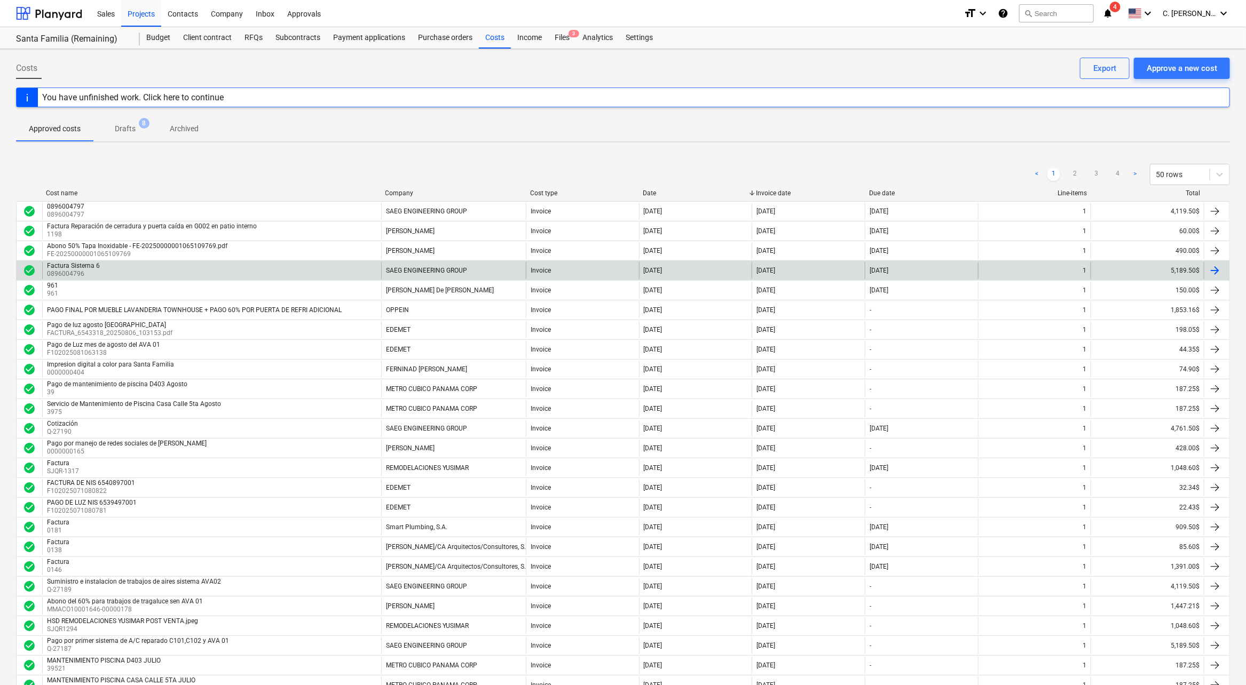
click at [99, 270] on p "0896004796" at bounding box center [74, 274] width 55 height 9
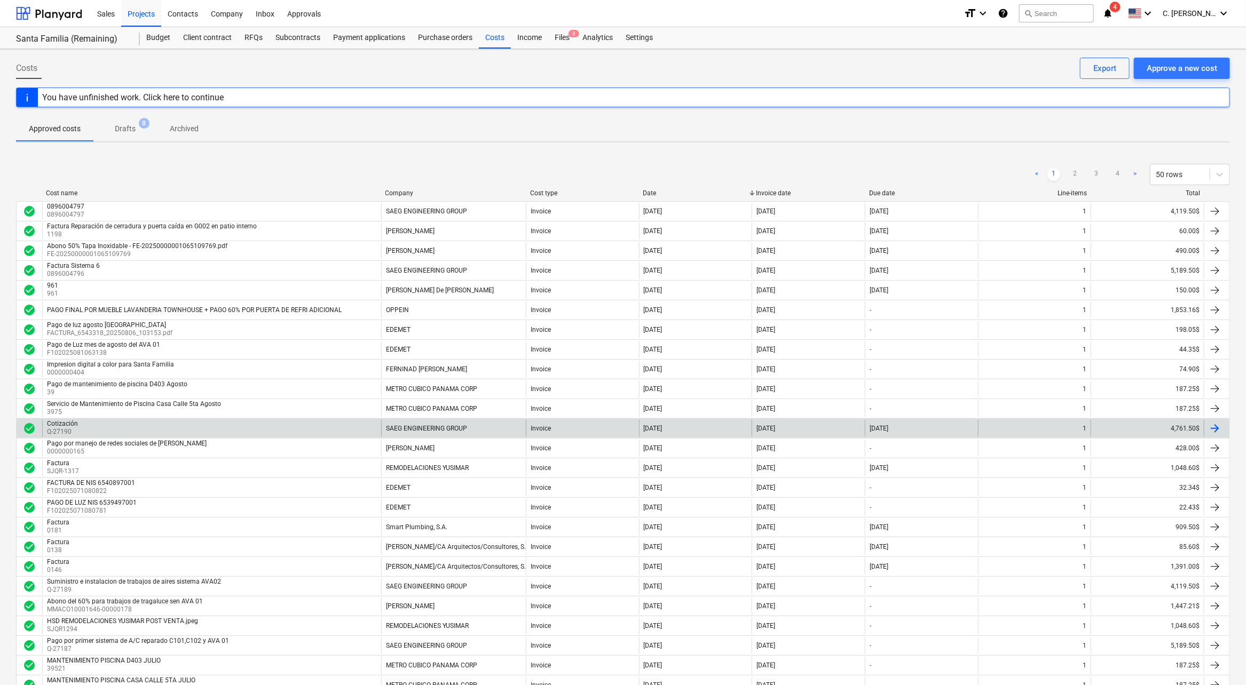
click at [433, 430] on div "SAEG ENGINEERING GROUP" at bounding box center [453, 428] width 145 height 17
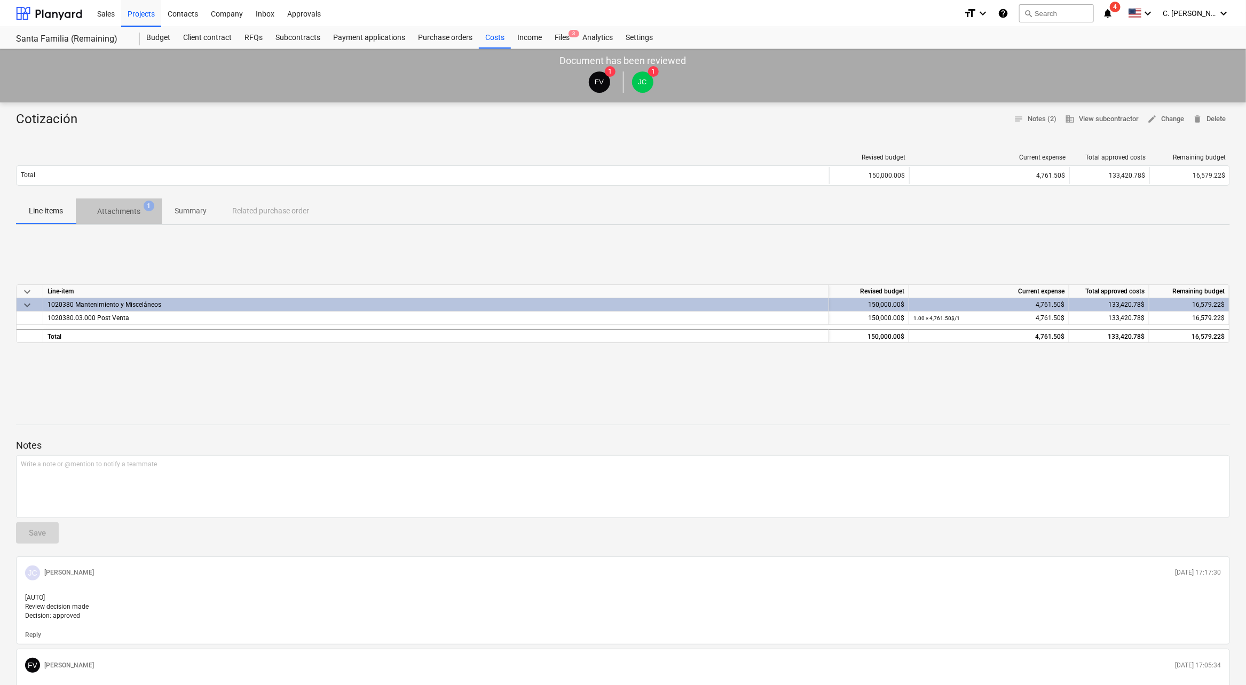
click at [138, 211] on p "Attachments" at bounding box center [118, 211] width 43 height 11
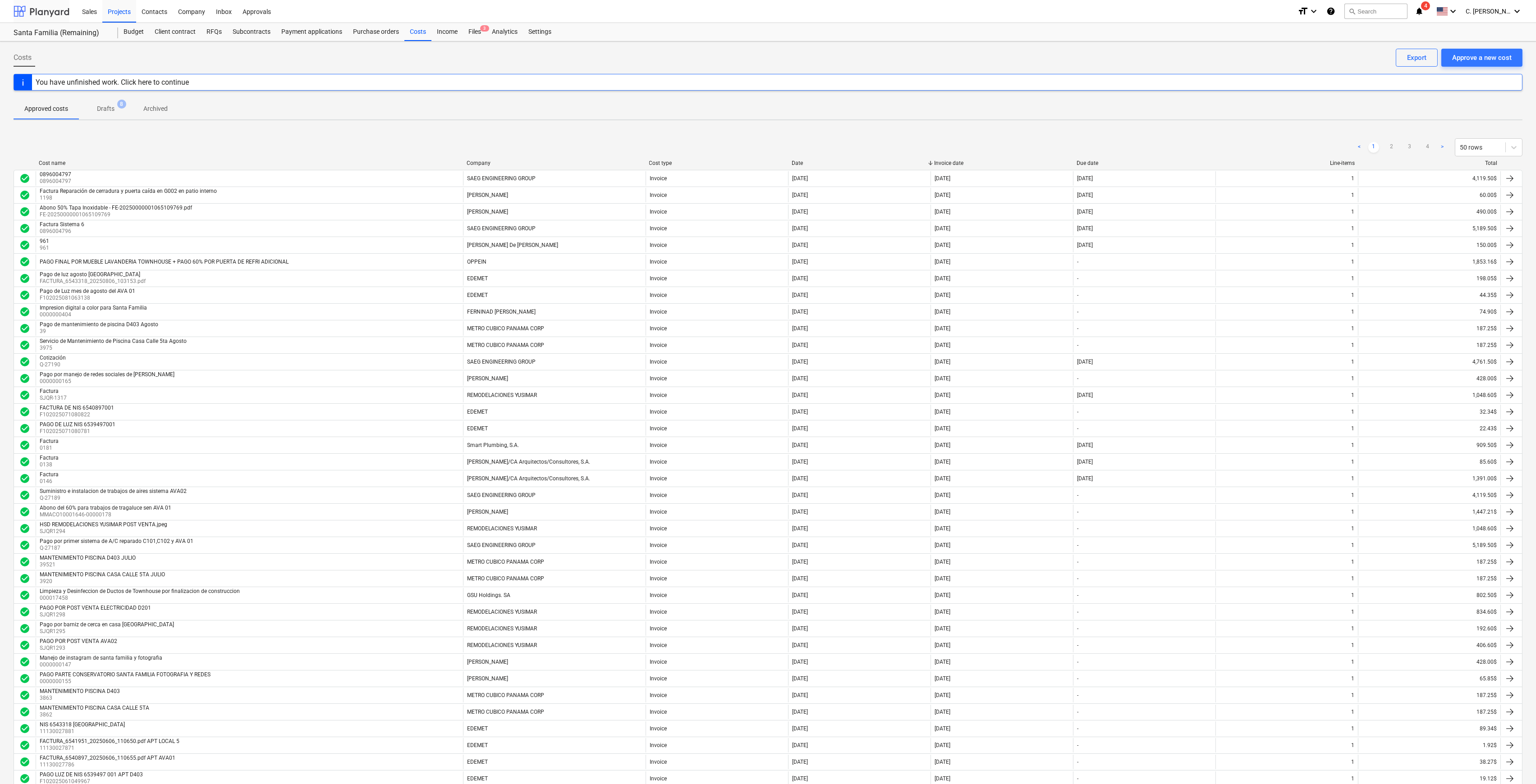
click at [63, 12] on div at bounding box center [41, 11] width 56 height 23
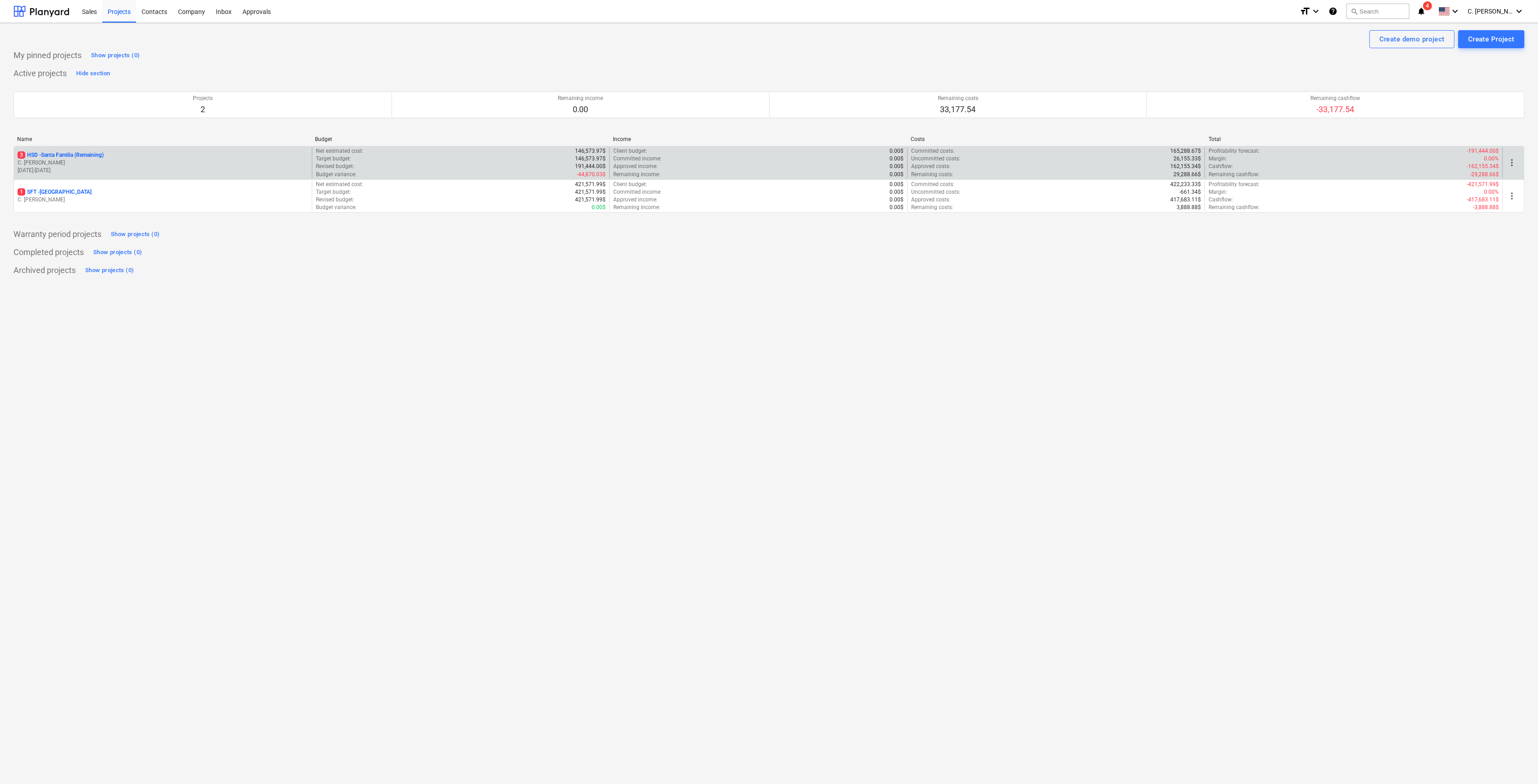
click at [92, 164] on p "C. [PERSON_NAME]" at bounding box center [163, 162] width 290 height 8
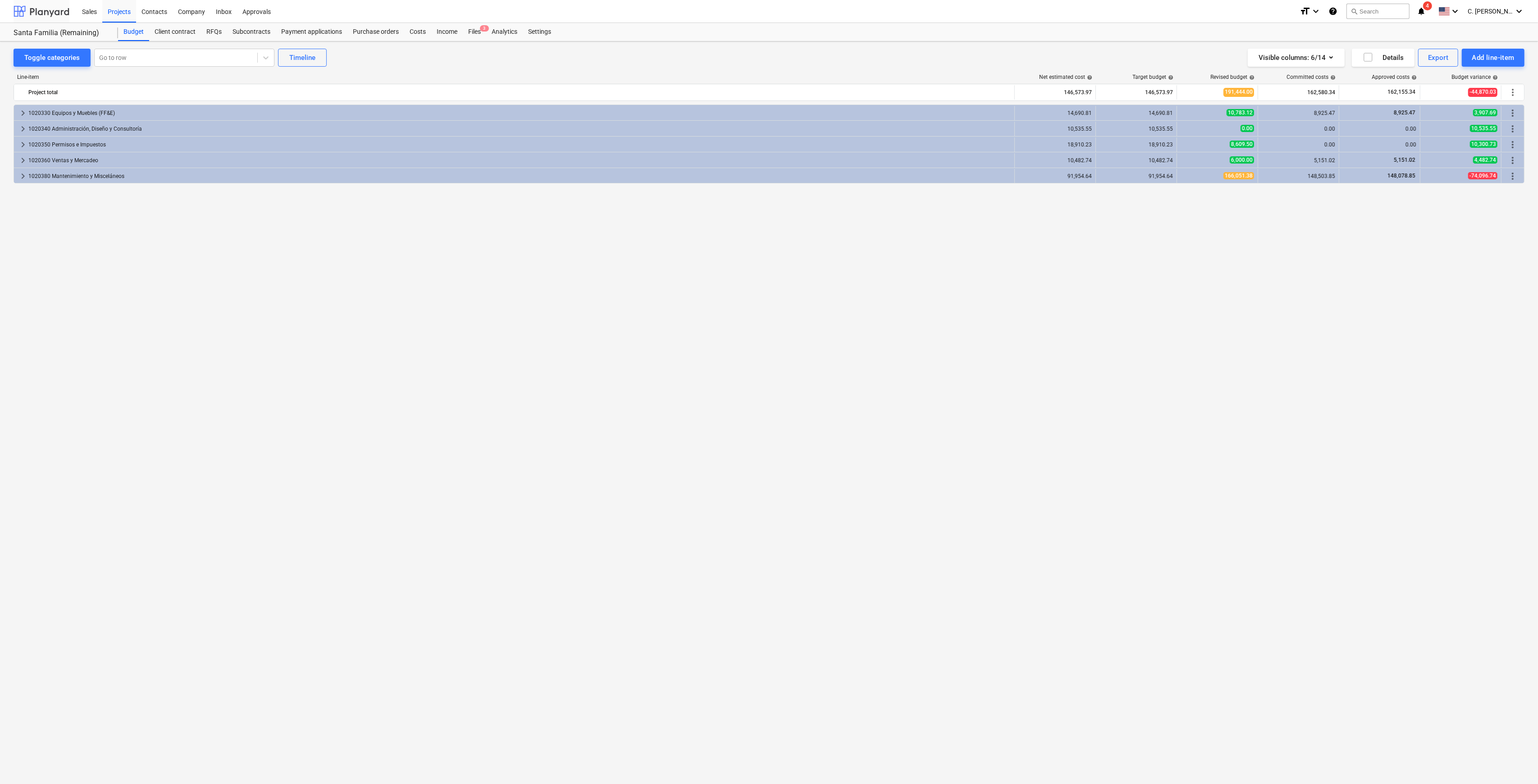
click at [43, 11] on div at bounding box center [41, 11] width 56 height 23
